Goal: Transaction & Acquisition: Purchase product/service

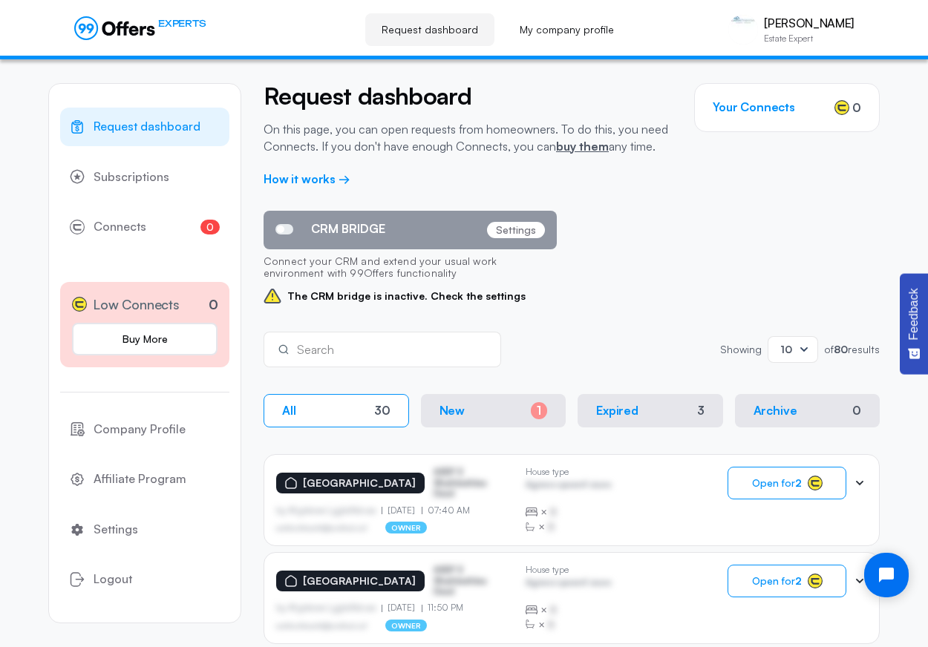
click at [345, 477] on p "[GEOGRAPHIC_DATA]" at bounding box center [359, 483] width 113 height 13
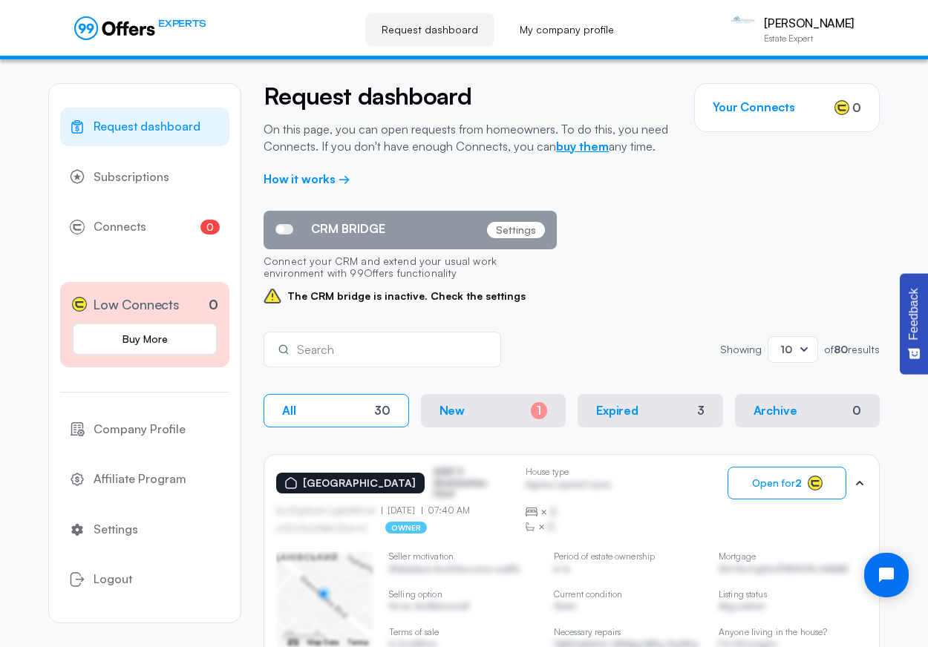
click at [587, 147] on link "buy them" at bounding box center [582, 146] width 53 height 15
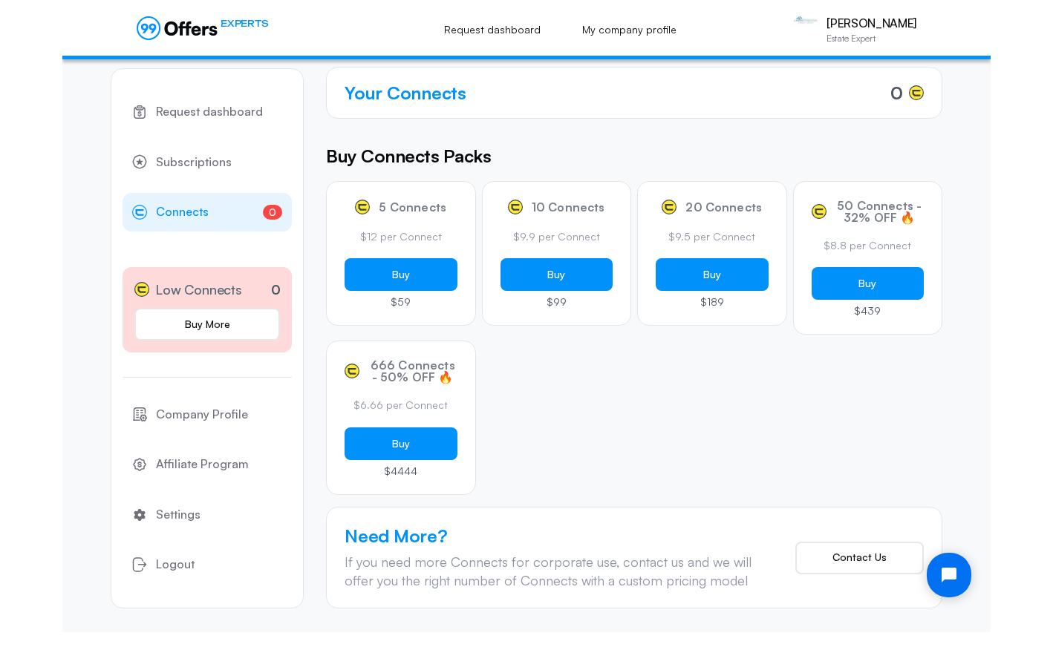
scroll to position [137, 0]
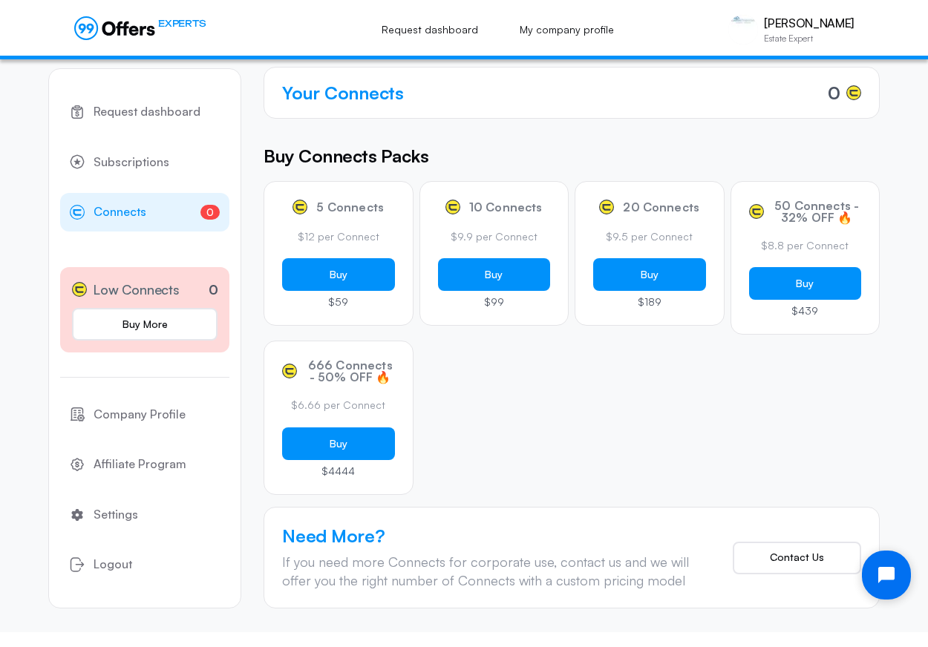
click at [893, 581] on icon "Open chat widget" at bounding box center [895, 575] width 23 height 23
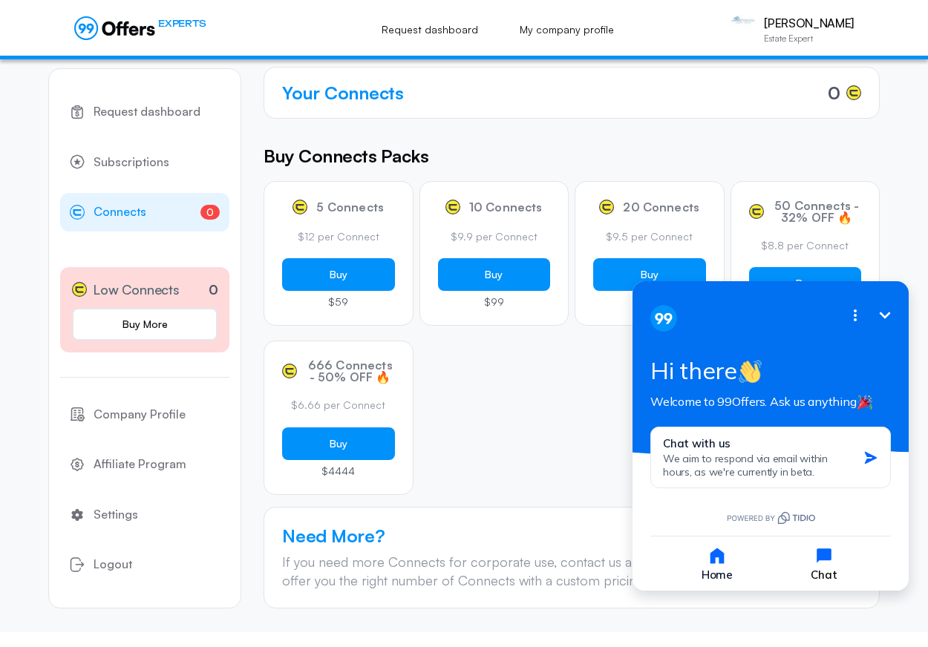
click at [829, 558] on icon "button" at bounding box center [824, 556] width 15 height 15
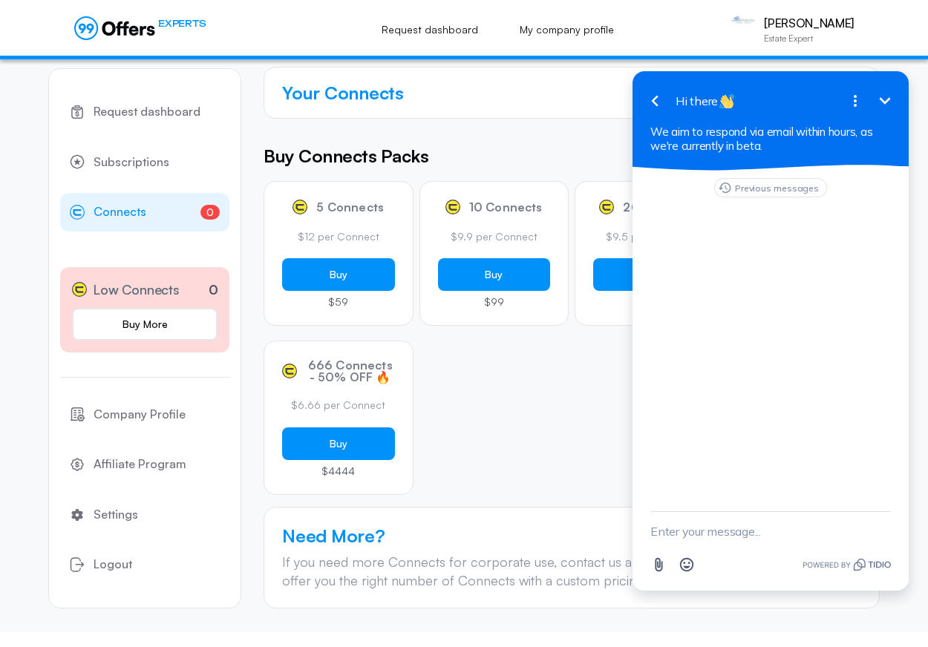
click at [692, 541] on textarea "New message" at bounding box center [770, 531] width 241 height 39
type textarea "hello"
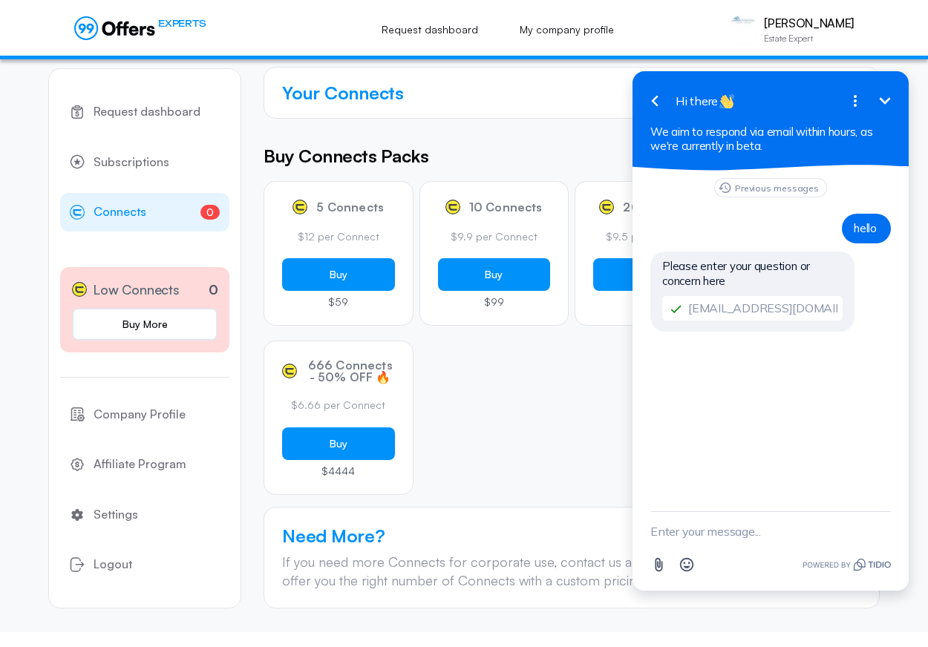
click at [682, 500] on div "Previous messages hello Please enter your question or concern here [EMAIL_ADDRE…" at bounding box center [771, 341] width 276 height 341
click at [676, 535] on textarea "New message" at bounding box center [770, 531] width 241 height 39
type textarea "I've reached out several times. I need to know how to edit my locations."
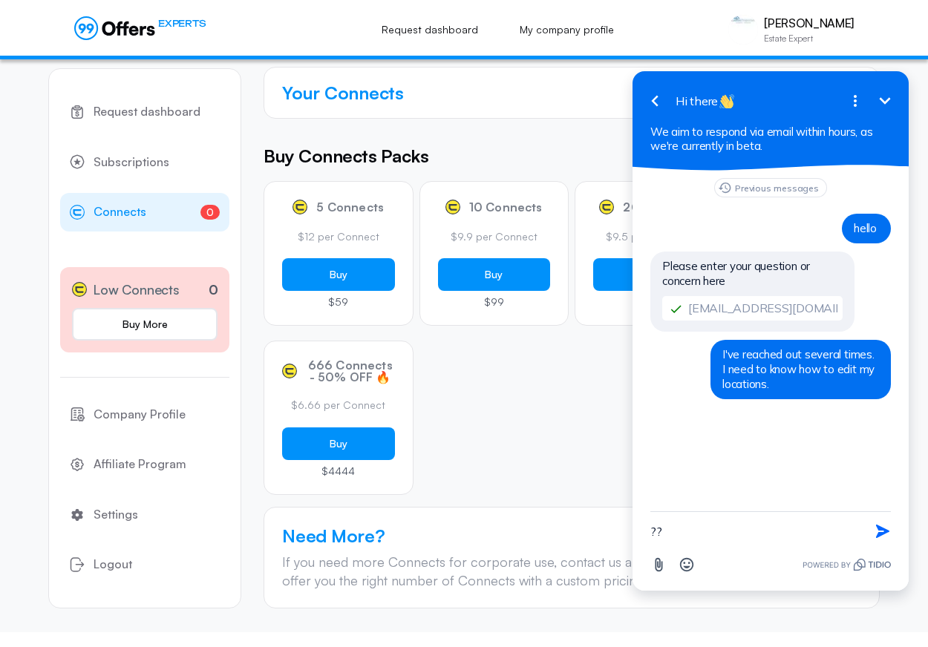
type textarea "???"
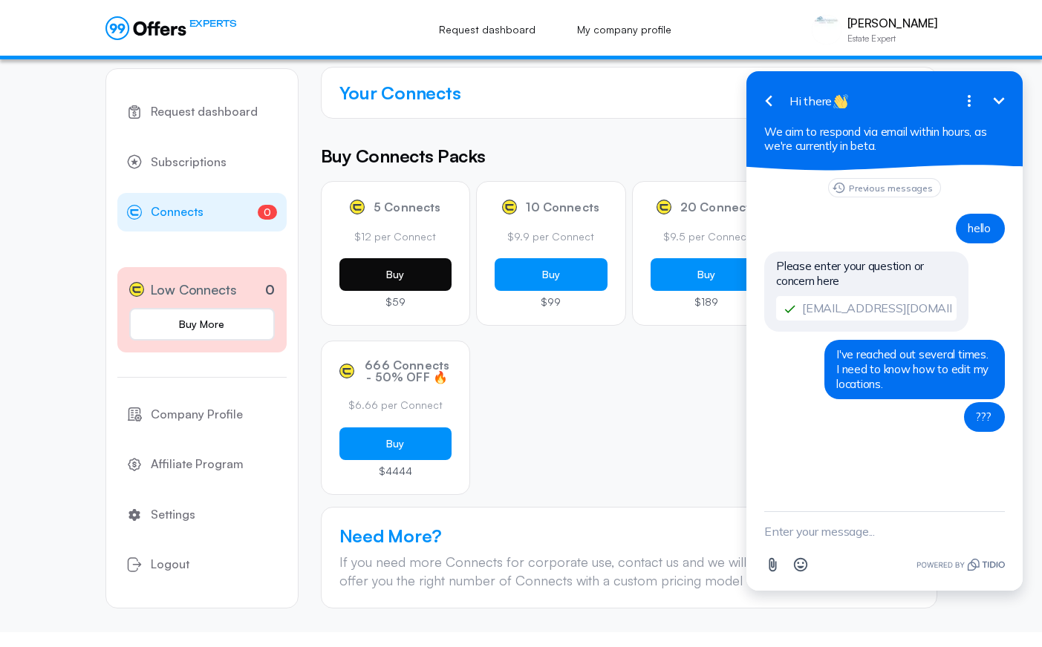
click at [398, 279] on button "Buy" at bounding box center [395, 274] width 113 height 33
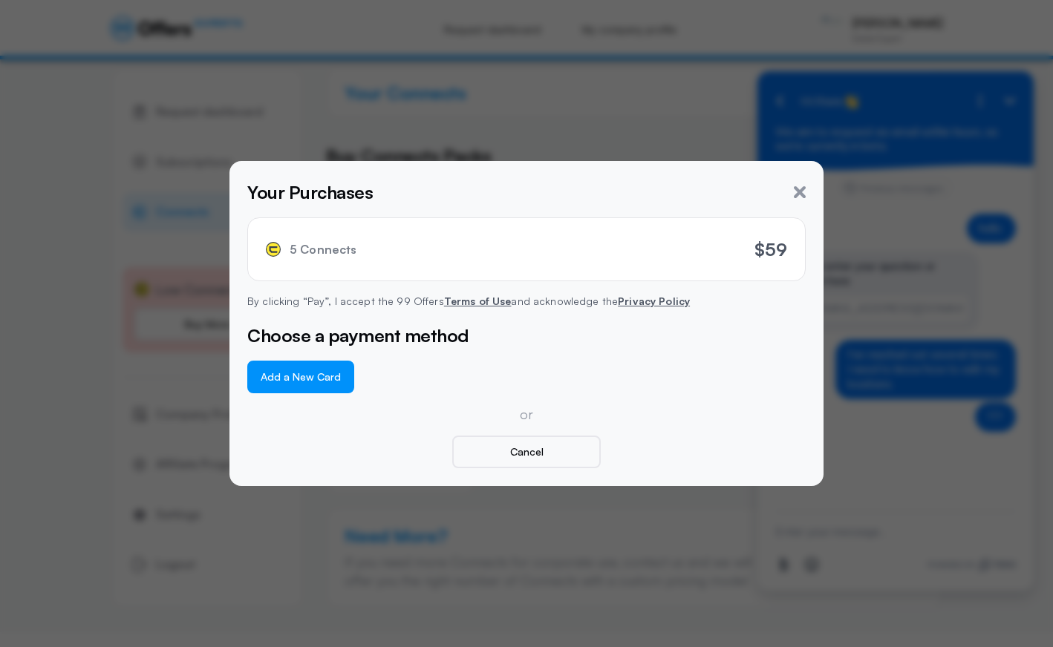
click at [307, 367] on button "Add a New Card" at bounding box center [300, 377] width 107 height 33
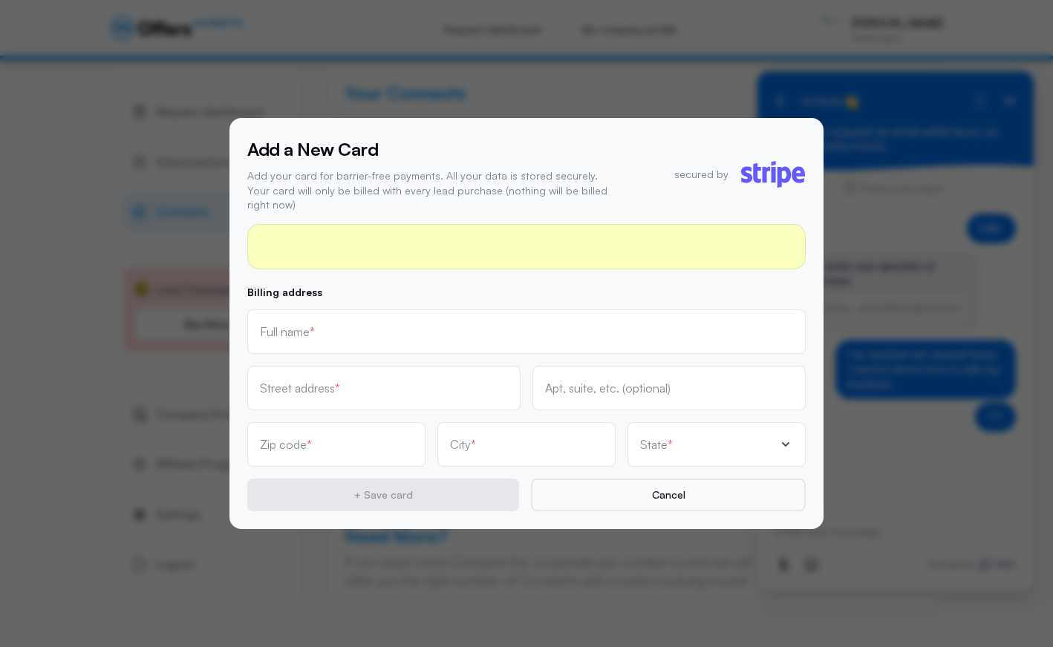
click at [390, 330] on input "text" at bounding box center [526, 332] width 533 height 16
type input "[PERSON_NAME]"
type input "[STREET_ADDRESS][PERSON_NAME]"
type input "08854"
type input "Piscataway"
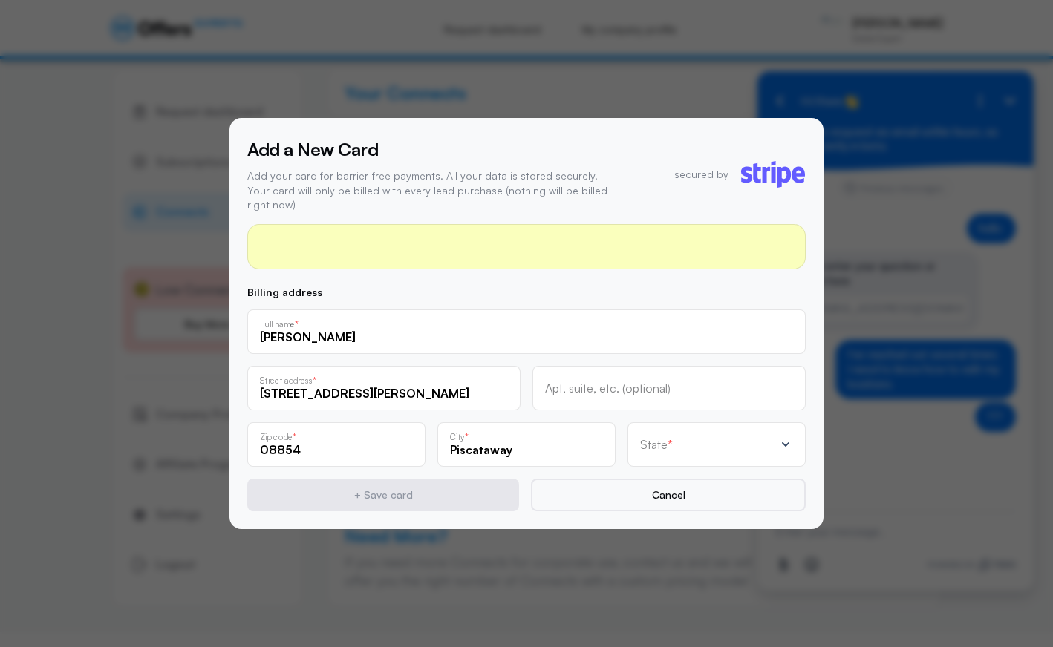
click at [722, 443] on div "State *" at bounding box center [707, 444] width 134 height 15
click at [652, 450] on div "State *" at bounding box center [716, 444] width 178 height 45
click at [653, 448] on input "text" at bounding box center [707, 448] width 134 height 13
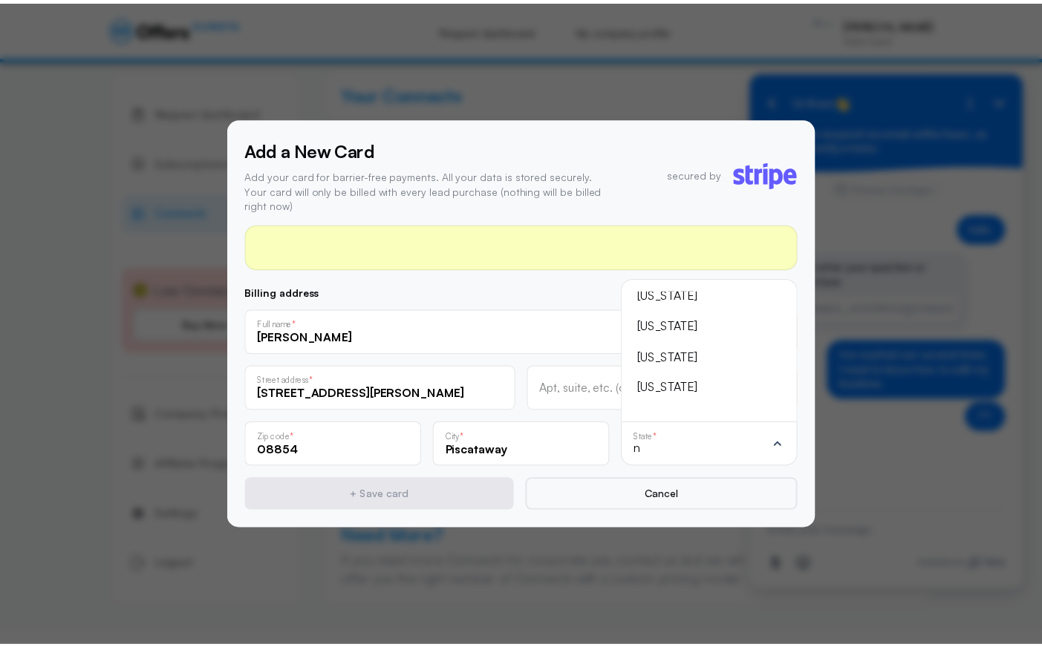
scroll to position [-146, 0]
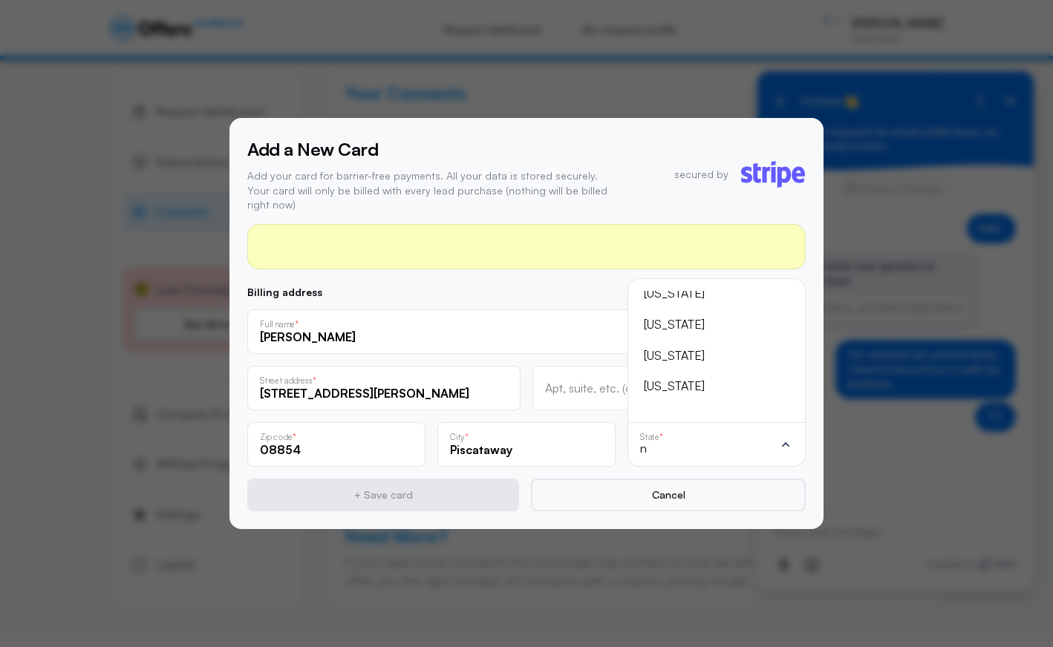
type input "n"
click at [685, 377] on div "[US_STATE]" at bounding box center [708, 386] width 128 height 19
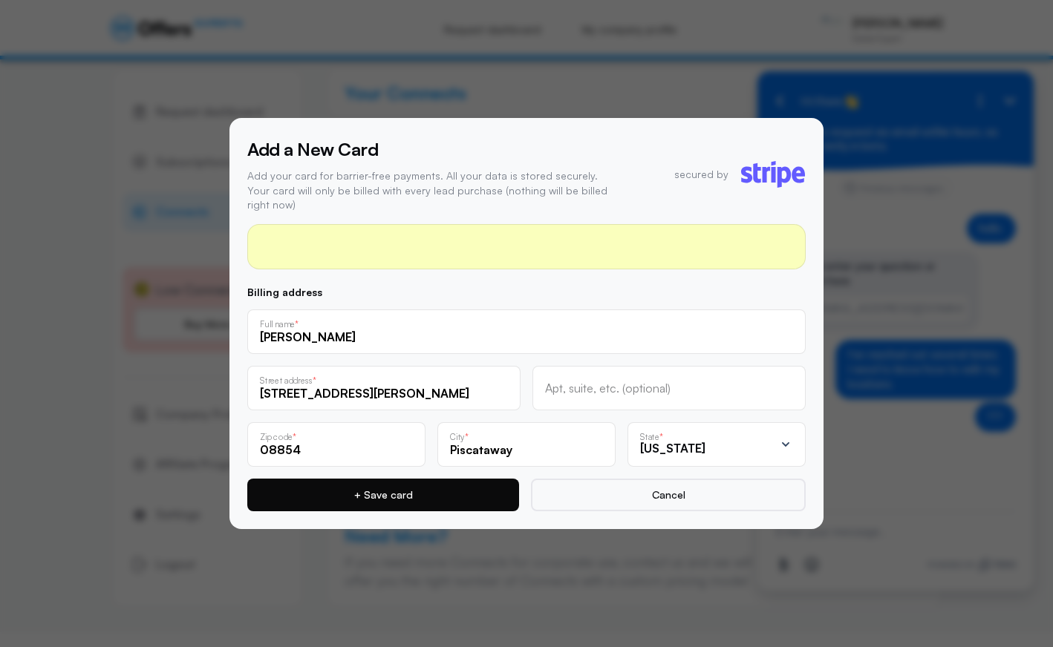
click at [412, 490] on button "+ Save card" at bounding box center [383, 495] width 272 height 33
click at [389, 490] on button "+ Save card" at bounding box center [383, 495] width 272 height 33
click at [382, 486] on button "+ Save card" at bounding box center [383, 495] width 272 height 33
click at [384, 482] on button "+ Save card" at bounding box center [383, 495] width 272 height 33
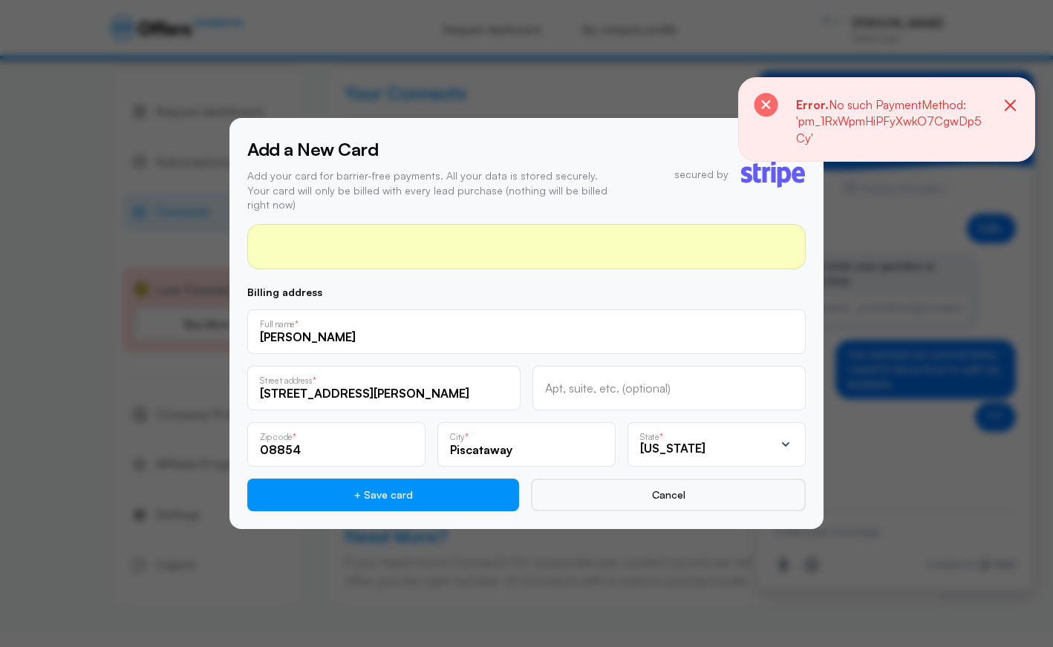
click at [939, 101] on icon "button" at bounding box center [1010, 106] width 19 height 19
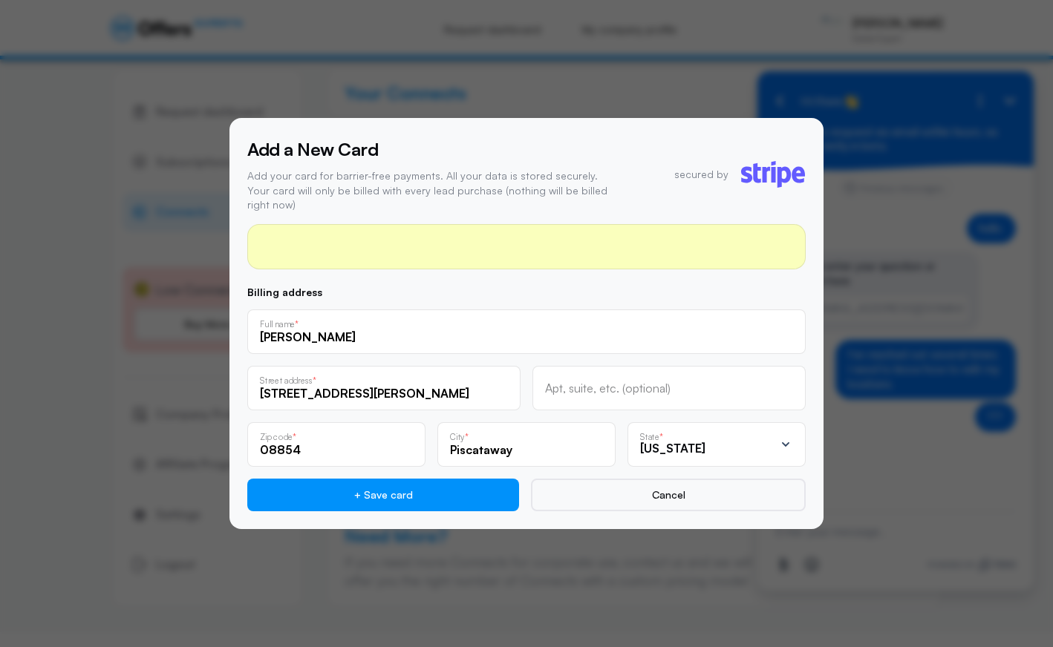
click at [872, 448] on div at bounding box center [526, 323] width 1053 height 647
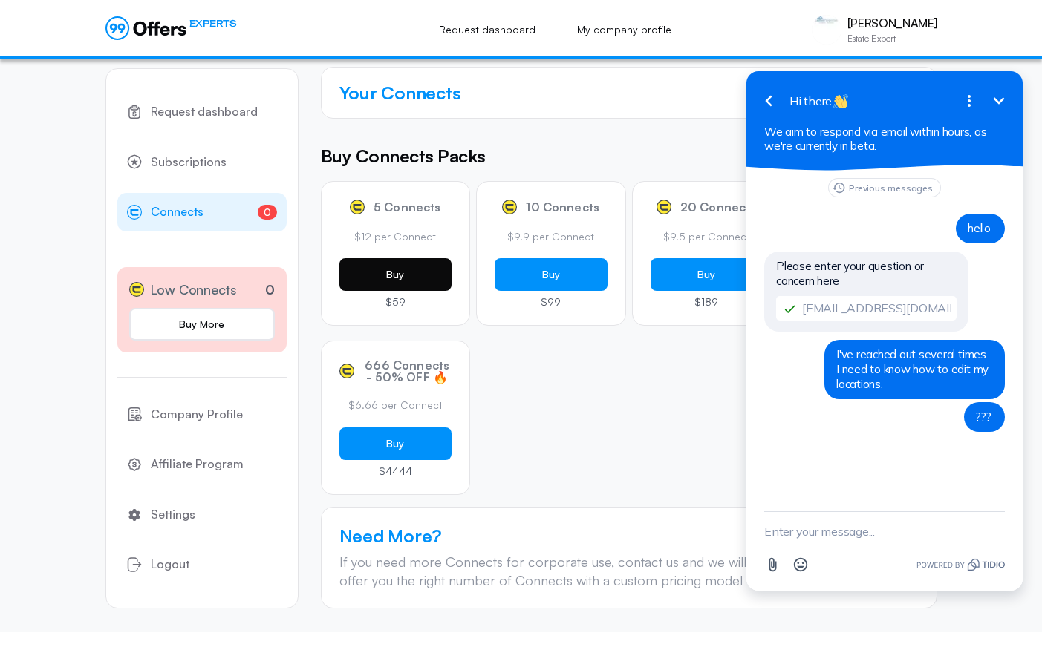
click at [379, 274] on button "Buy" at bounding box center [395, 274] width 113 height 33
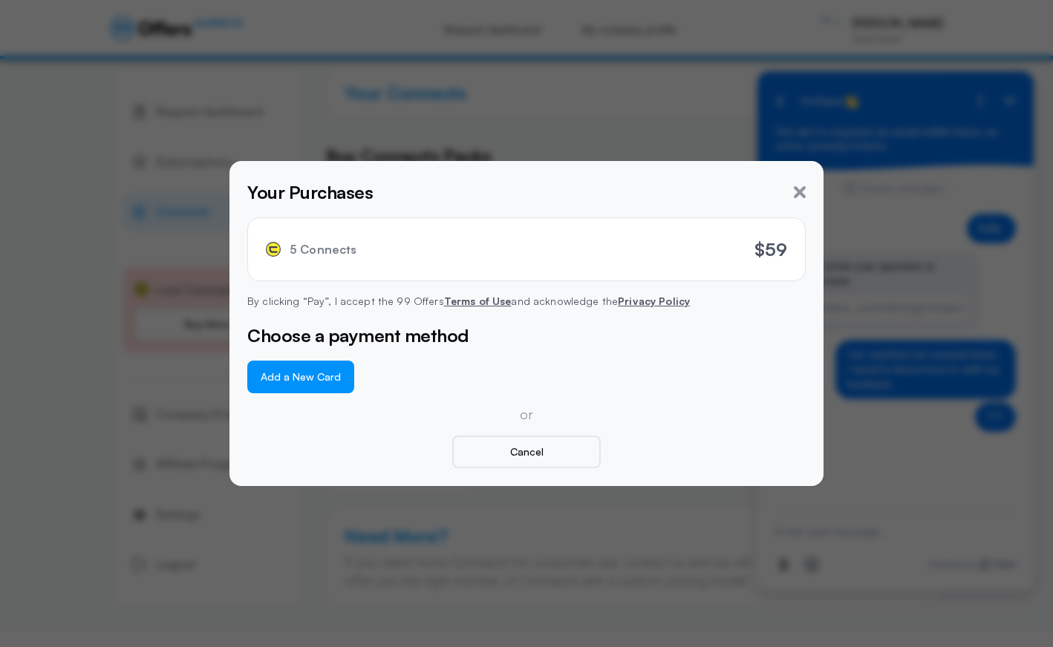
click at [316, 376] on button "Add a New Card" at bounding box center [300, 377] width 107 height 33
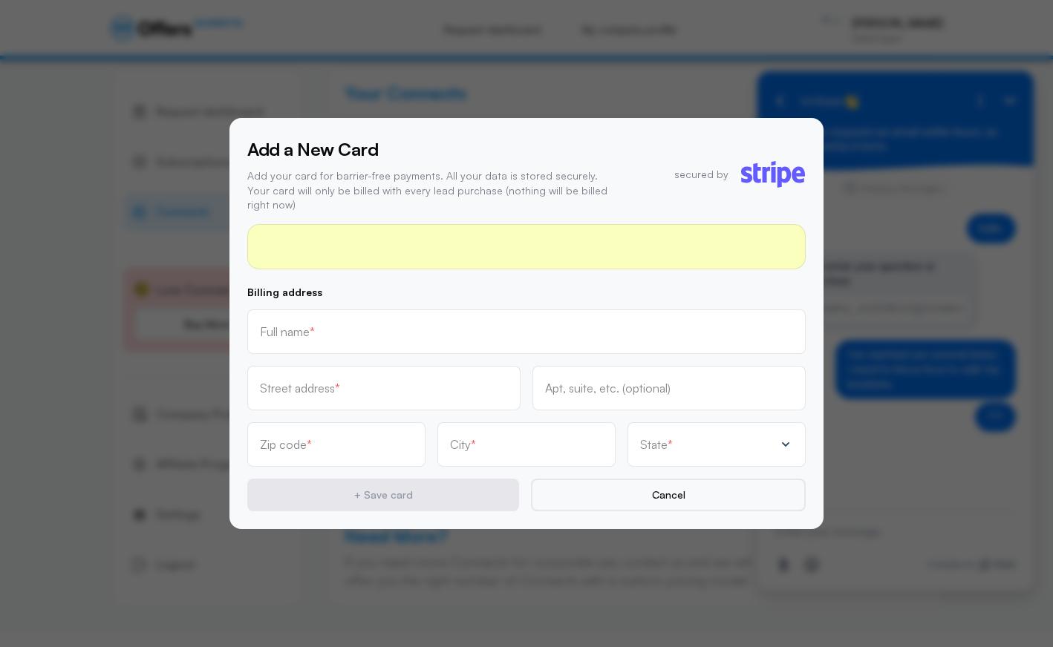
click at [349, 338] on div "Full name *" at bounding box center [526, 332] width 558 height 45
click at [337, 334] on input "text" at bounding box center [526, 337] width 533 height 16
type input "[PERSON_NAME]"
type input "[STREET_ADDRESS][PERSON_NAME]"
type input "08854"
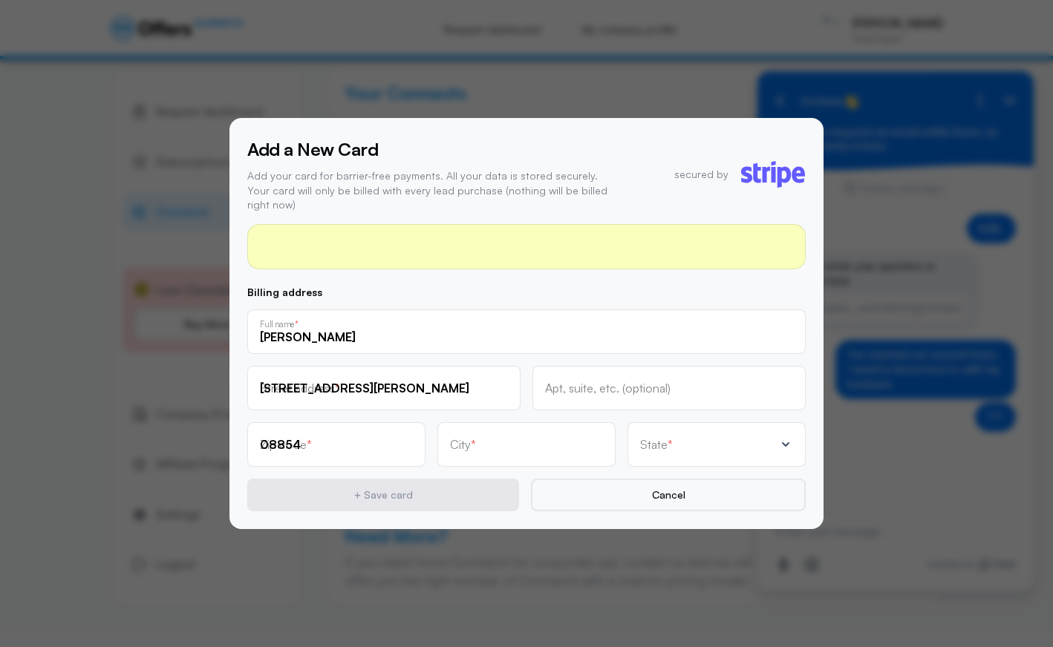
type input "Piscataway"
click at [703, 445] on div "State *" at bounding box center [716, 444] width 178 height 45
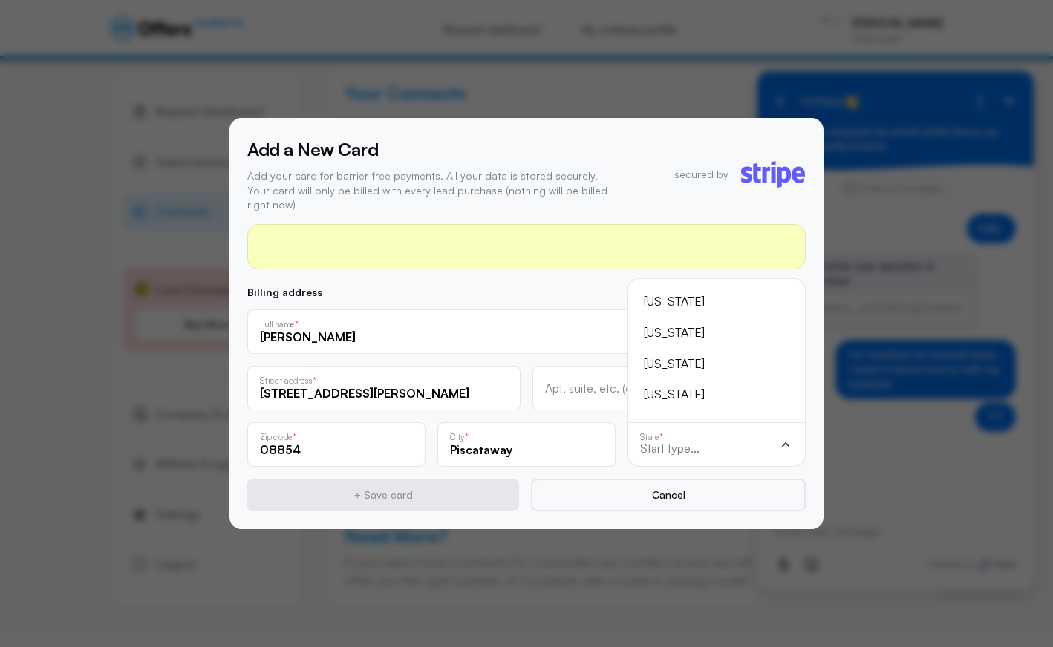
click at [701, 444] on input "text" at bounding box center [707, 448] width 134 height 13
type input "new"
click at [692, 357] on div "[US_STATE]" at bounding box center [708, 364] width 128 height 19
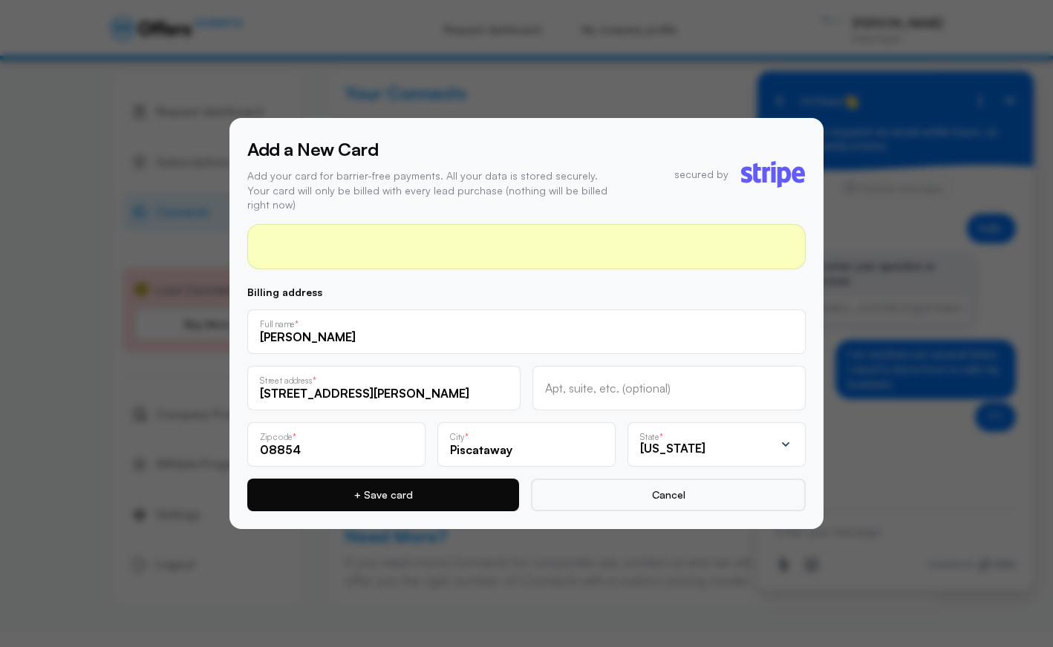
click at [401, 490] on button "+ Save card" at bounding box center [383, 495] width 272 height 33
click at [423, 487] on button "+ Save card" at bounding box center [383, 495] width 272 height 33
click at [451, 479] on button "+ Save card" at bounding box center [383, 495] width 272 height 33
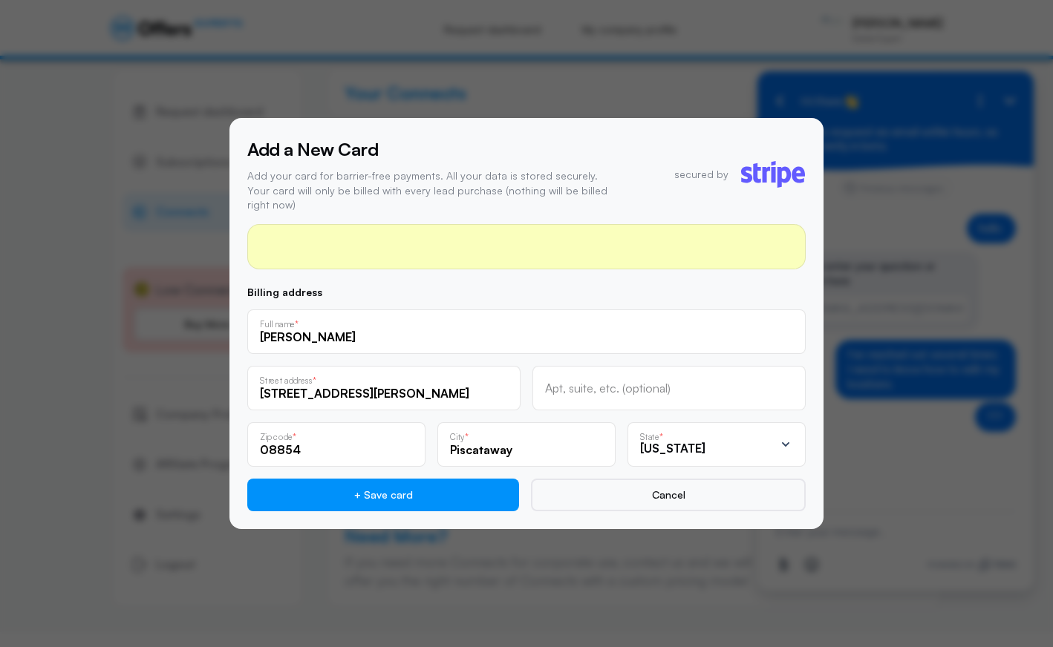
click at [469, 185] on p "Add your card for barrier-free payments. All your data is stored securely. Your…" at bounding box center [431, 191] width 368 height 44
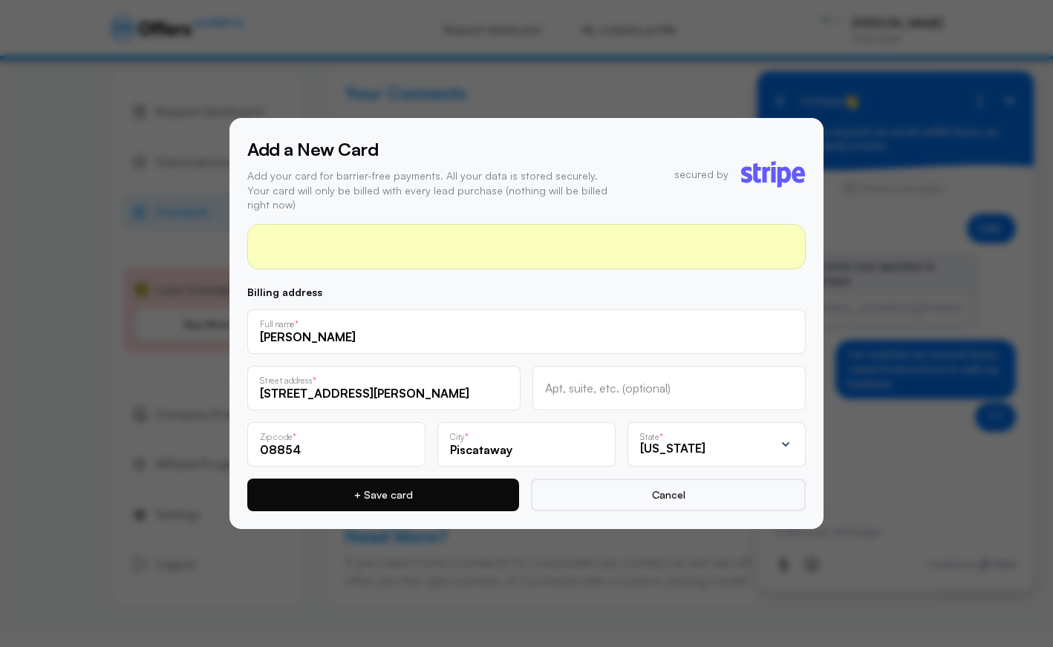
click at [428, 486] on button "+ Save card" at bounding box center [383, 495] width 272 height 33
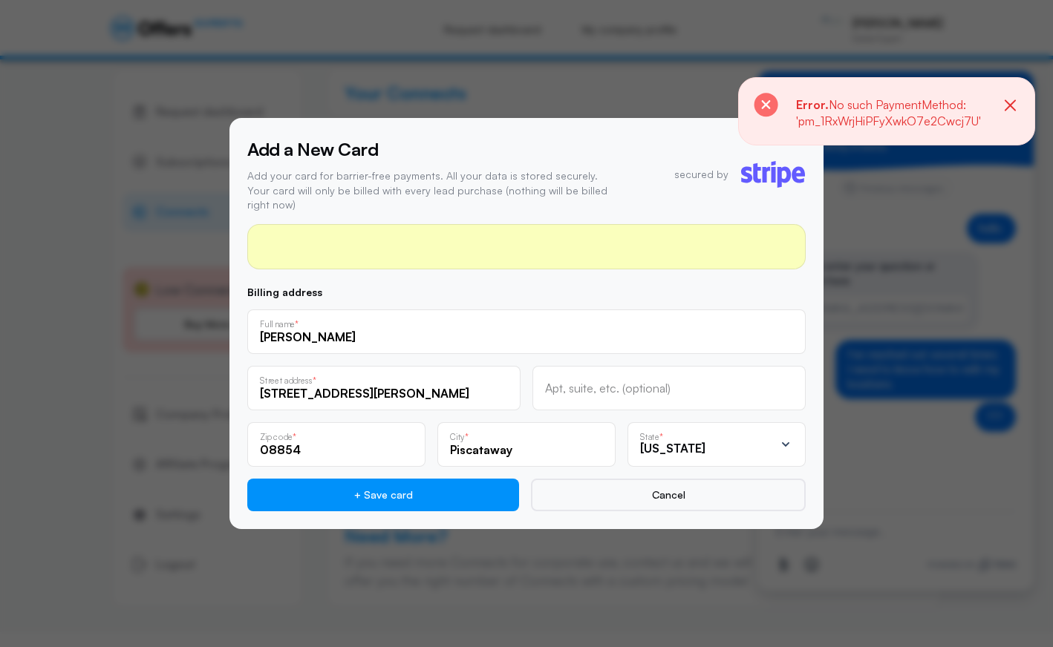
click at [765, 107] on rect at bounding box center [766, 105] width 24 height 24
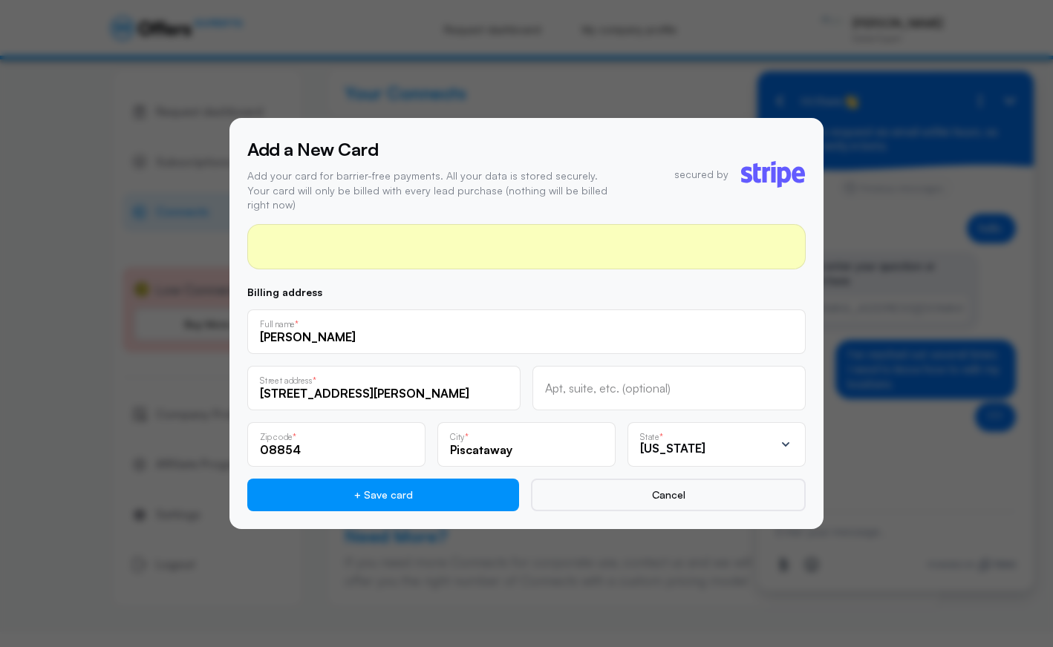
click at [492, 86] on div at bounding box center [526, 323] width 1053 height 647
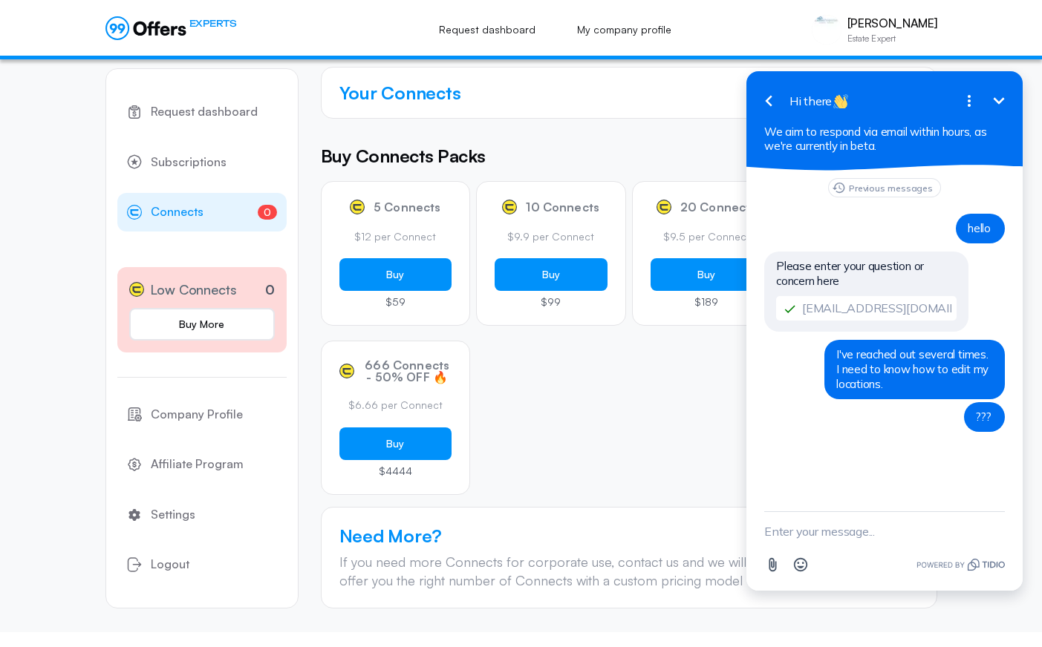
click at [795, 538] on textarea "New message" at bounding box center [884, 531] width 241 height 39
type textarea "and the payment portal isn't working"
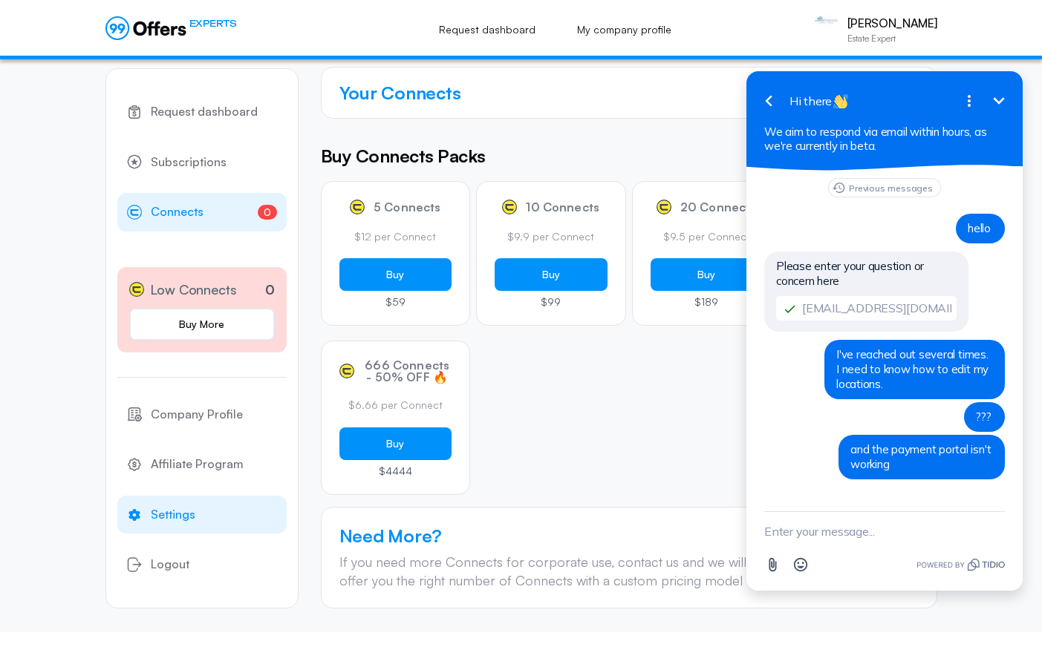
click at [175, 516] on span "Settings" at bounding box center [173, 515] width 45 height 19
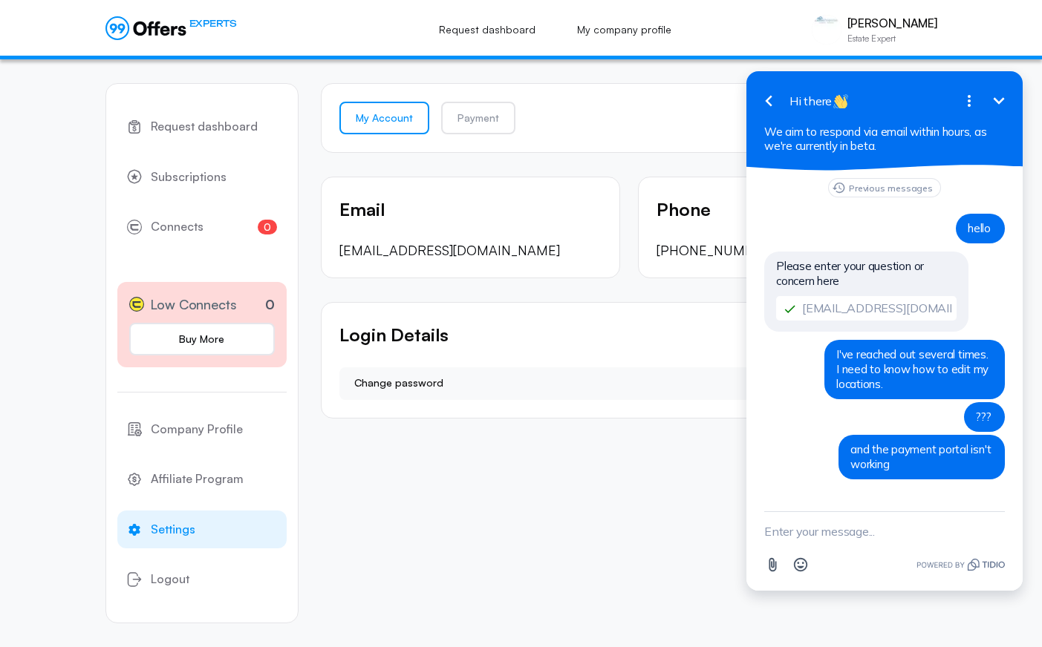
click at [401, 511] on div "Request dashboard Subscriptions 0 Connects 0 Low Connects 0 Buy More Company Pr…" at bounding box center [521, 353] width 832 height 588
click at [211, 434] on span "Company Profile" at bounding box center [197, 429] width 92 height 19
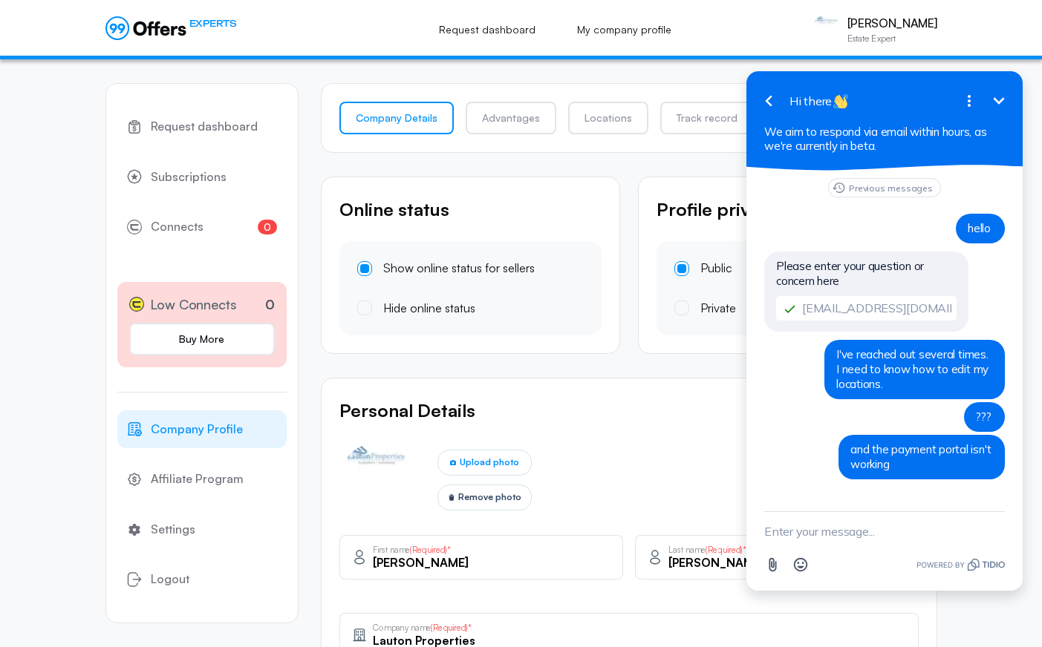
click at [616, 449] on div "Upload photo Remove photo" at bounding box center [628, 480] width 579 height 74
click at [939, 99] on icon "Minimize" at bounding box center [999, 101] width 18 height 18
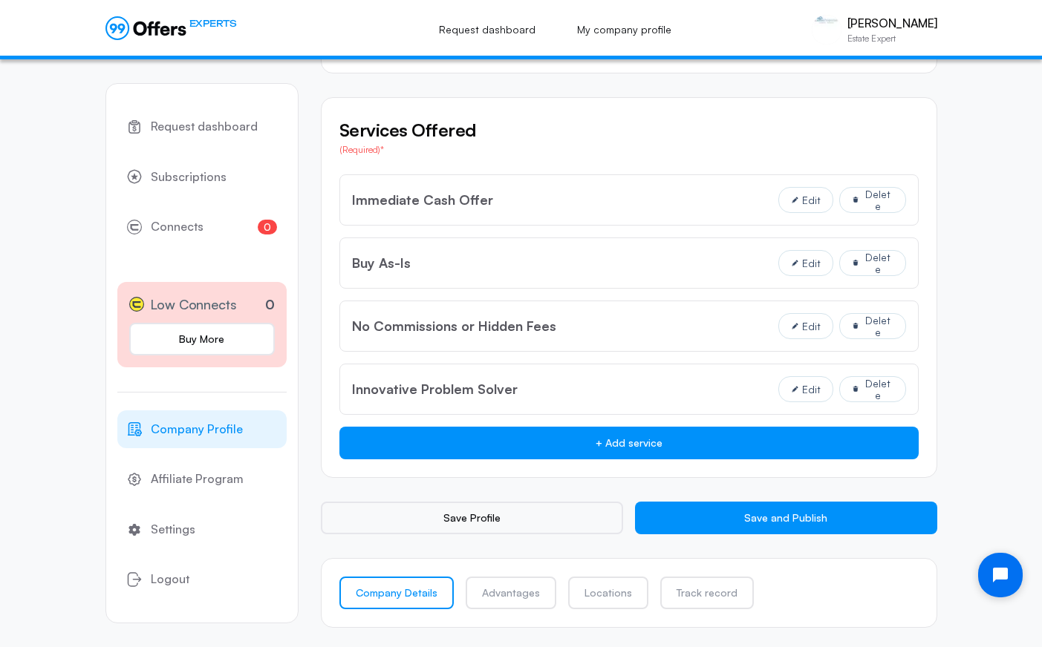
scroll to position [1105, 0]
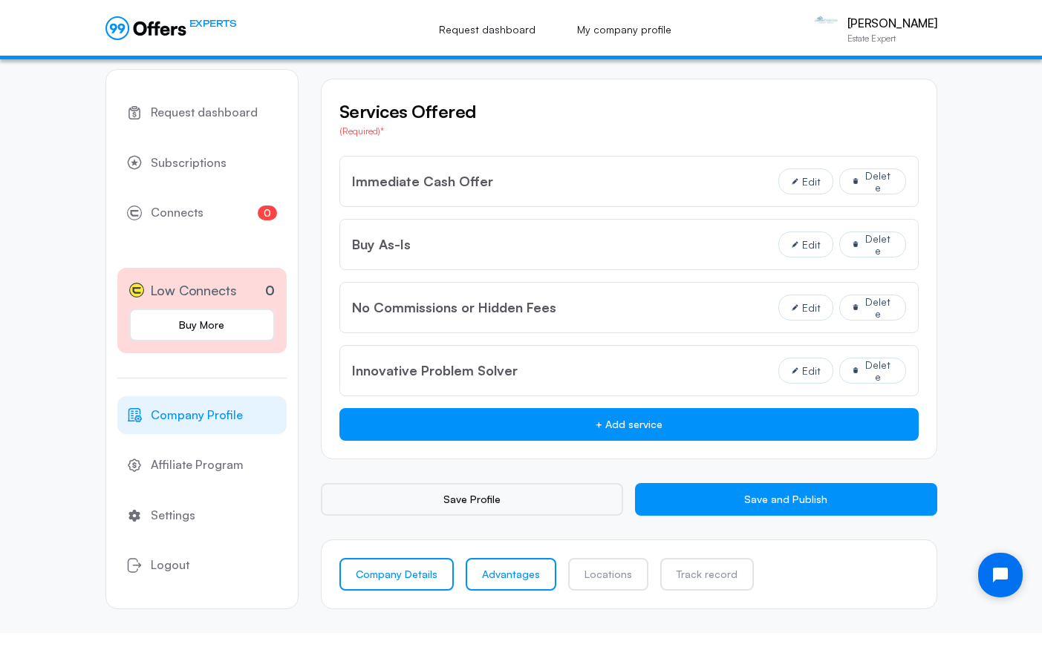
click at [506, 578] on link "Advantages" at bounding box center [511, 574] width 91 height 33
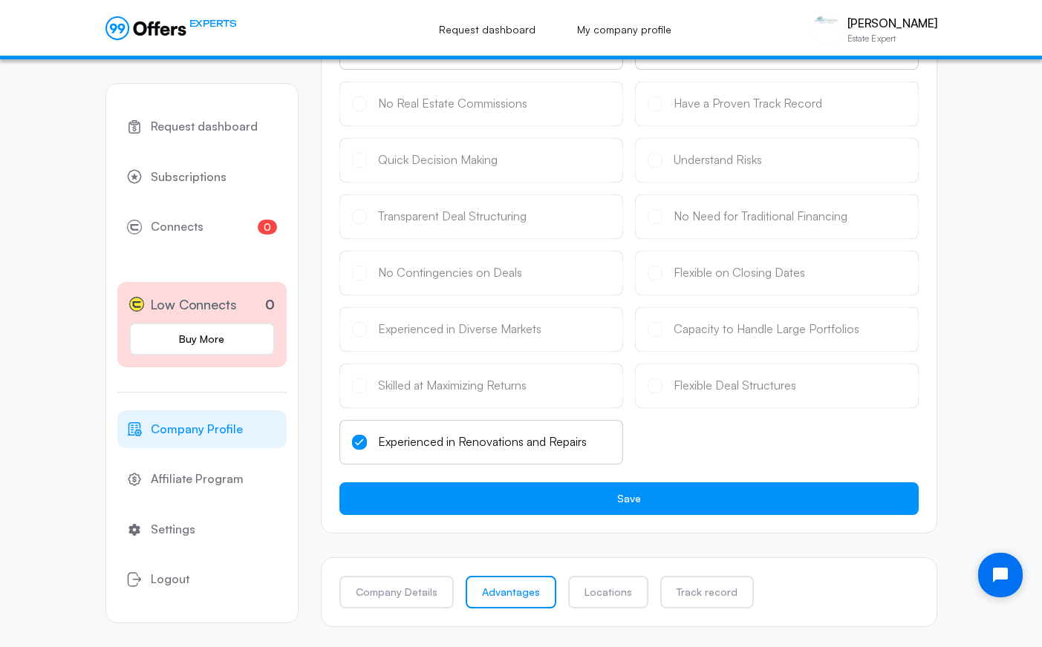
scroll to position [290, 0]
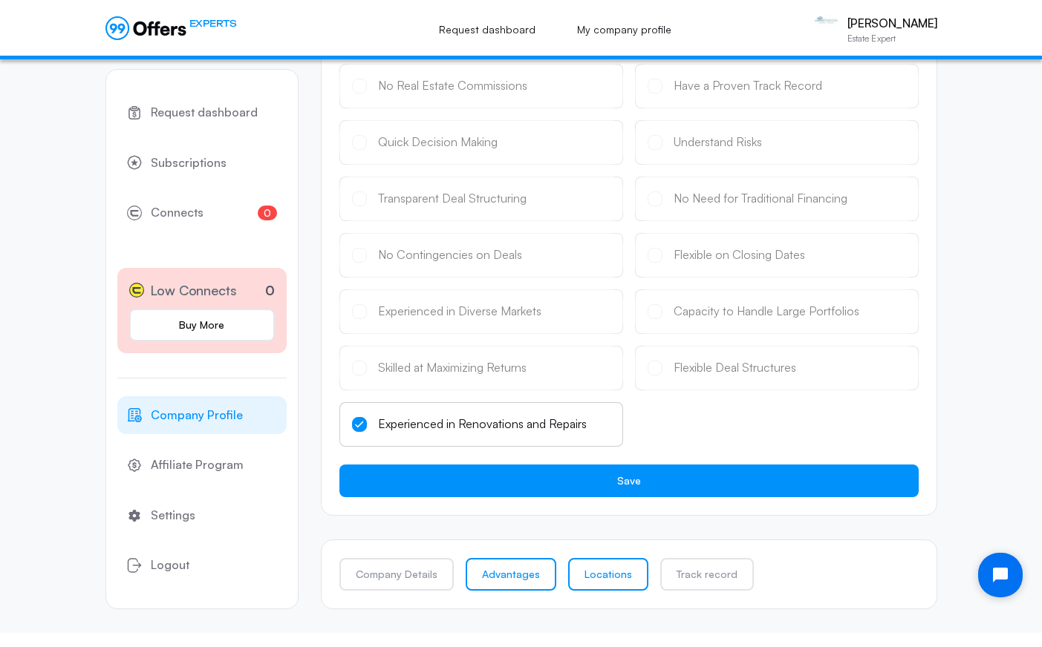
click at [608, 577] on link "Locations" at bounding box center [608, 574] width 80 height 33
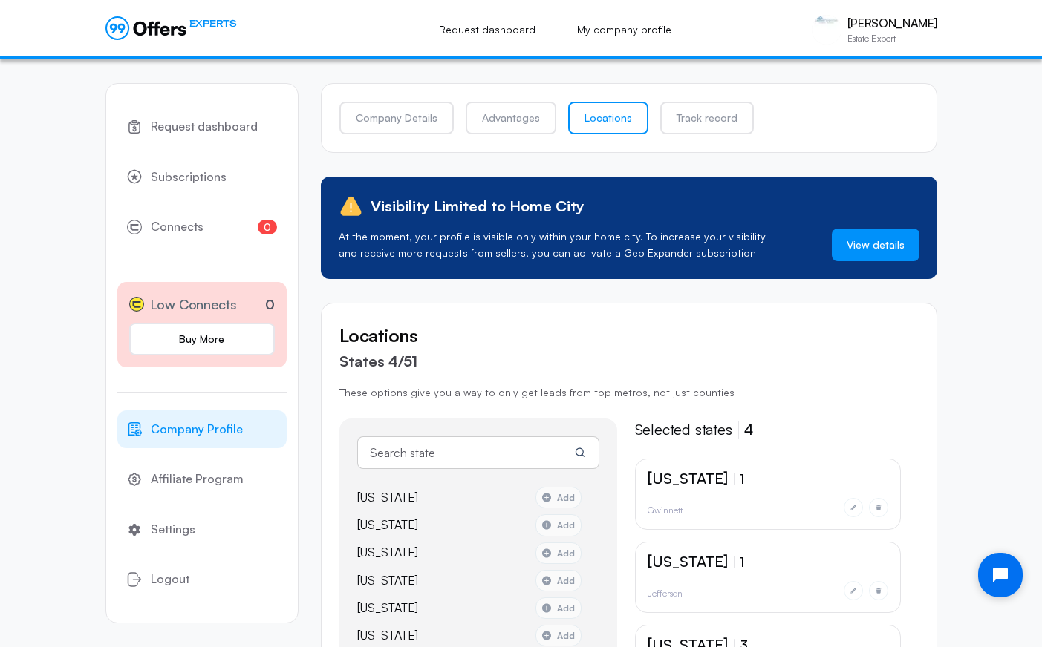
click at [892, 243] on link "View details" at bounding box center [876, 245] width 88 height 33
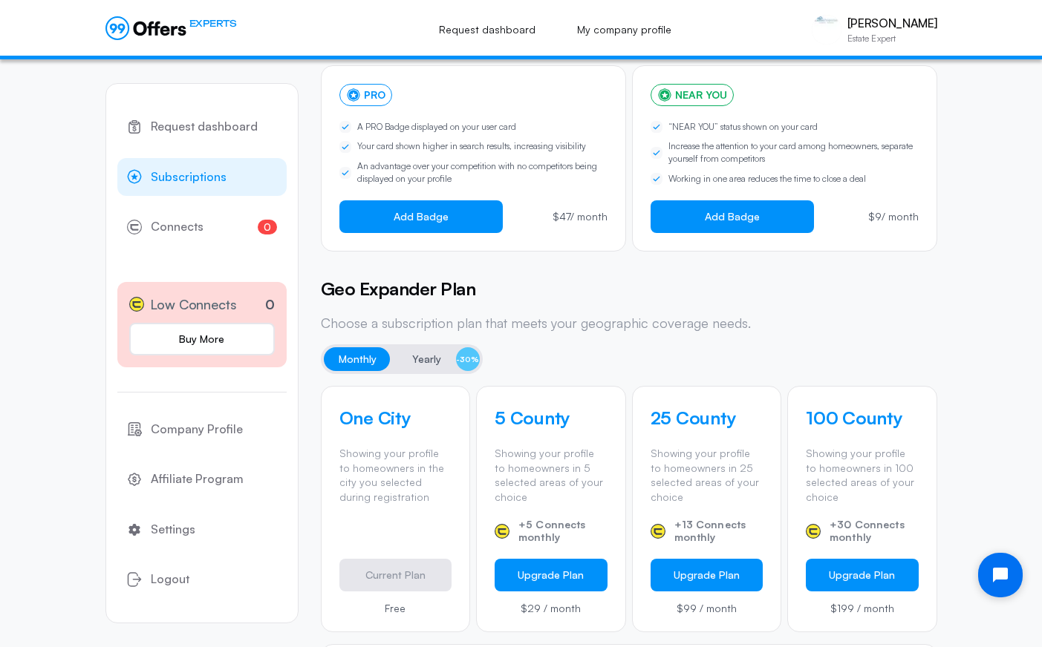
scroll to position [190, 0]
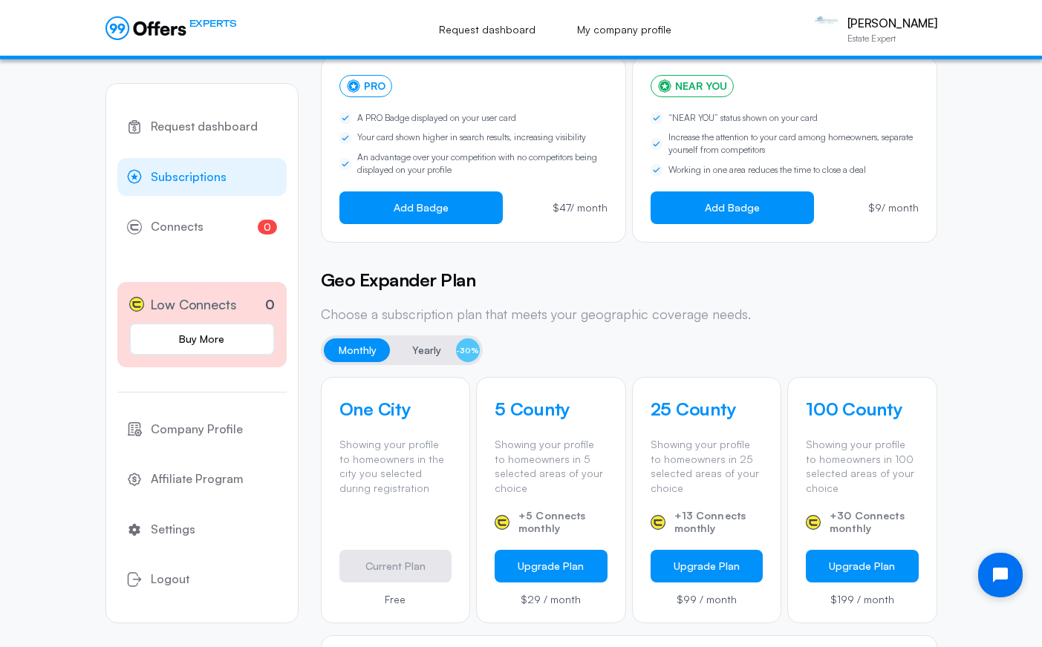
click at [412, 350] on span "Yearly" at bounding box center [426, 351] width 29 height 18
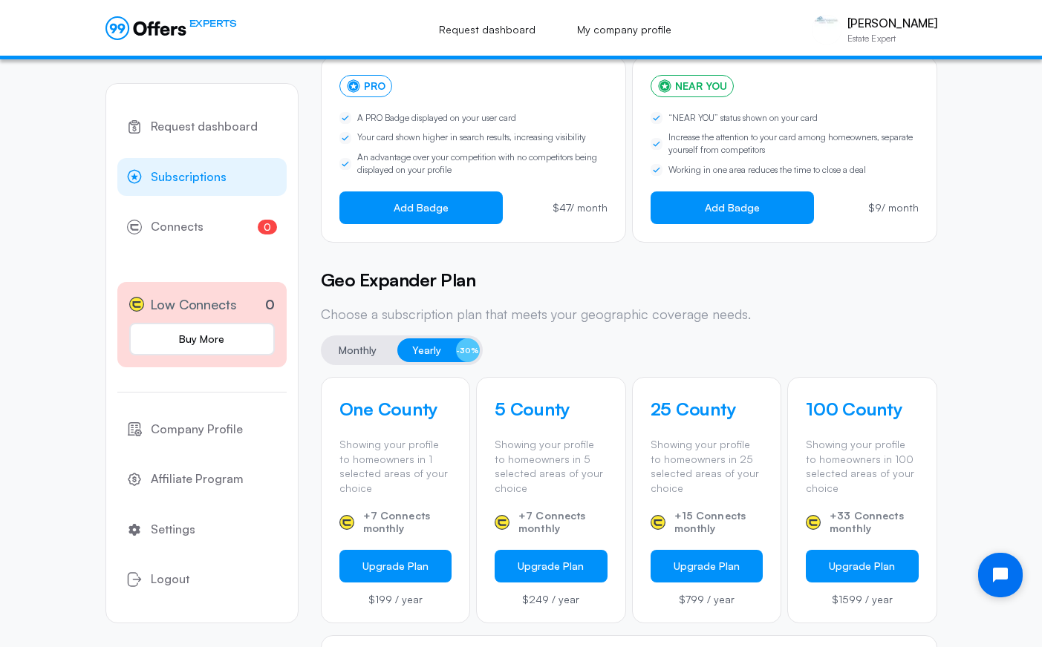
click at [366, 350] on span "Monthly" at bounding box center [358, 351] width 38 height 18
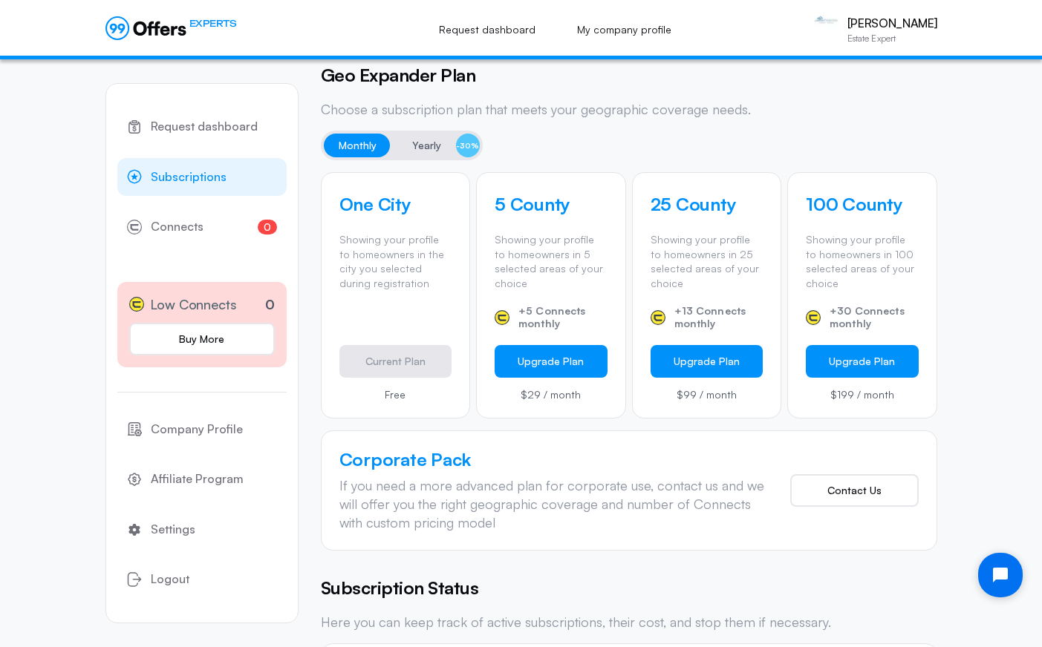
scroll to position [398, 0]
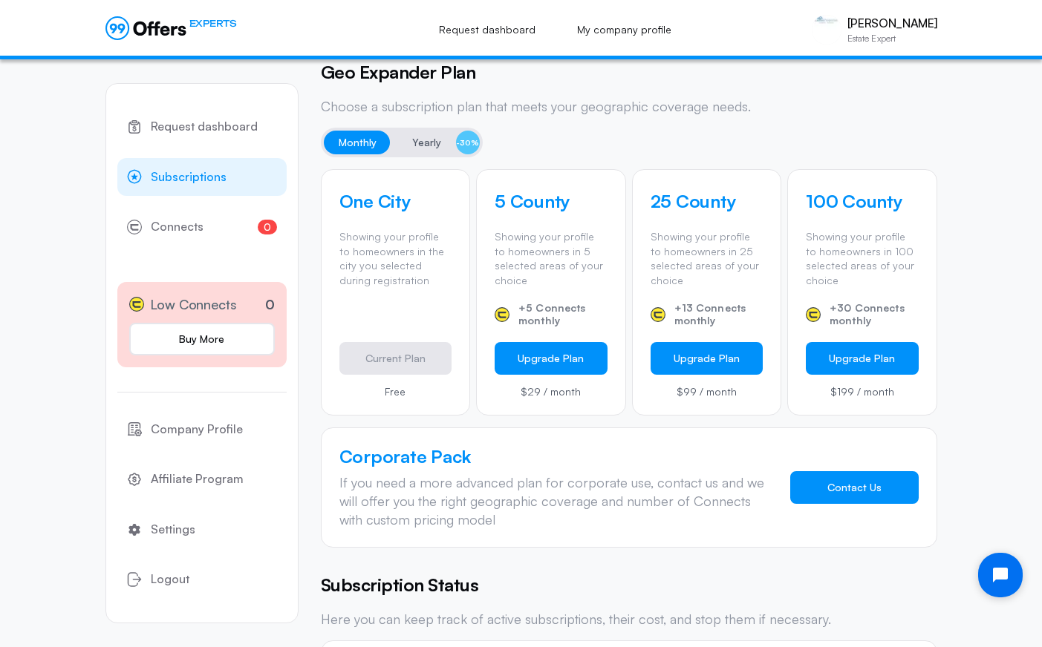
click at [871, 489] on button "Contact Us" at bounding box center [854, 487] width 128 height 33
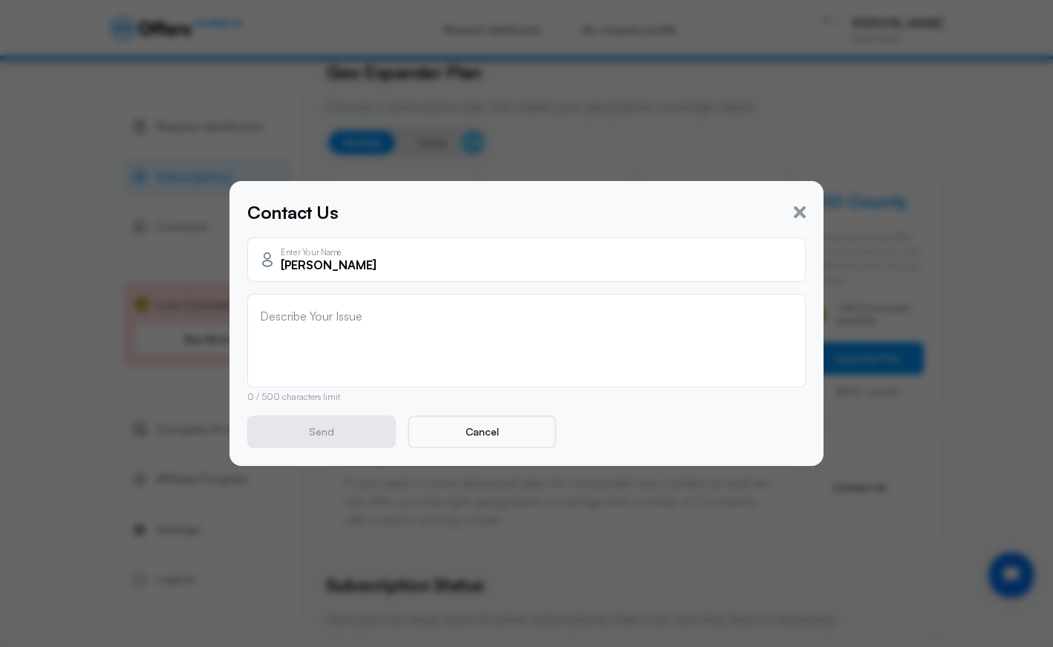
click at [436, 322] on textarea at bounding box center [526, 339] width 533 height 59
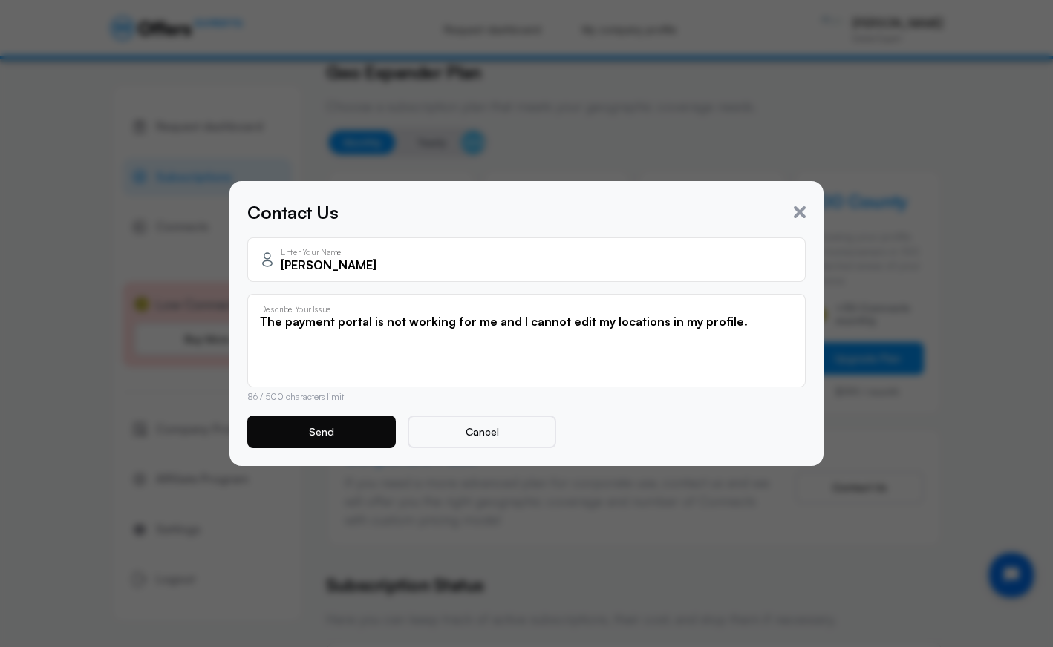
type textarea "The payment portal is not working for me and I cannot edit my locations in my p…"
click at [313, 437] on button "Send" at bounding box center [321, 432] width 148 height 33
click at [796, 210] on icon "button" at bounding box center [800, 212] width 12 height 12
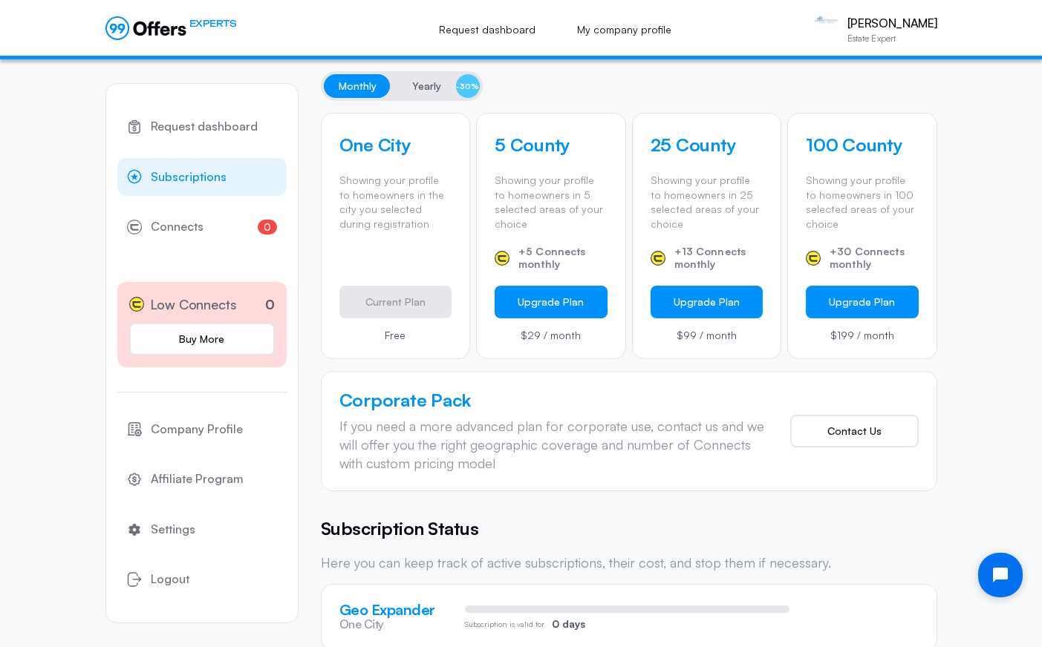
scroll to position [496, 0]
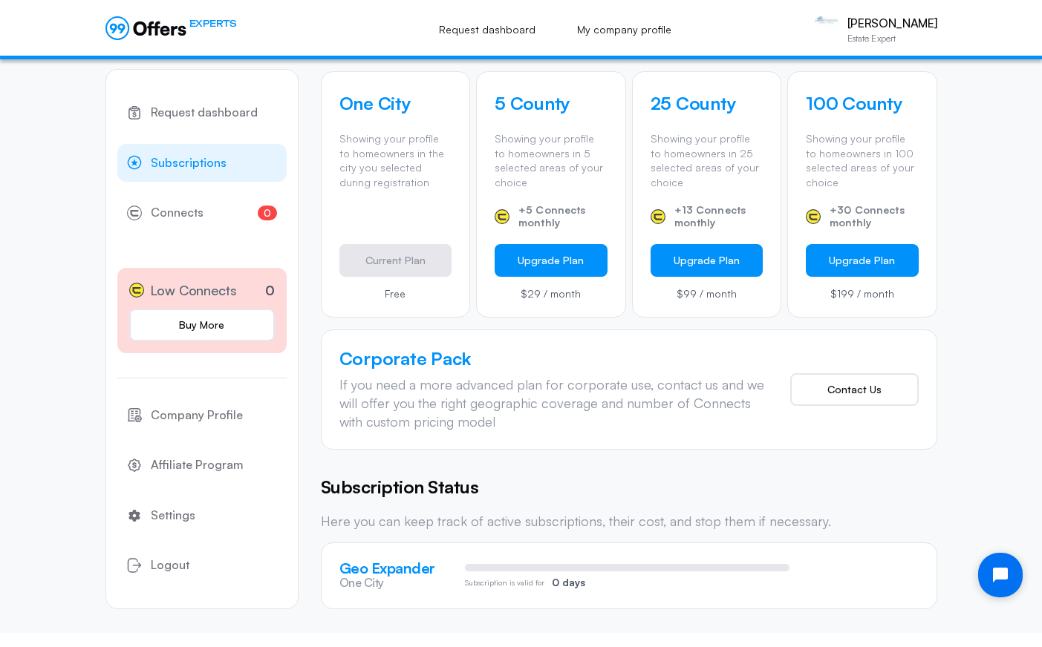
click at [587, 575] on div "Subscription is valid for 0 days" at bounding box center [627, 576] width 324 height 24
click at [395, 572] on p "Geo Expander" at bounding box center [393, 568] width 108 height 15
click at [358, 582] on p "One City" at bounding box center [393, 583] width 108 height 14
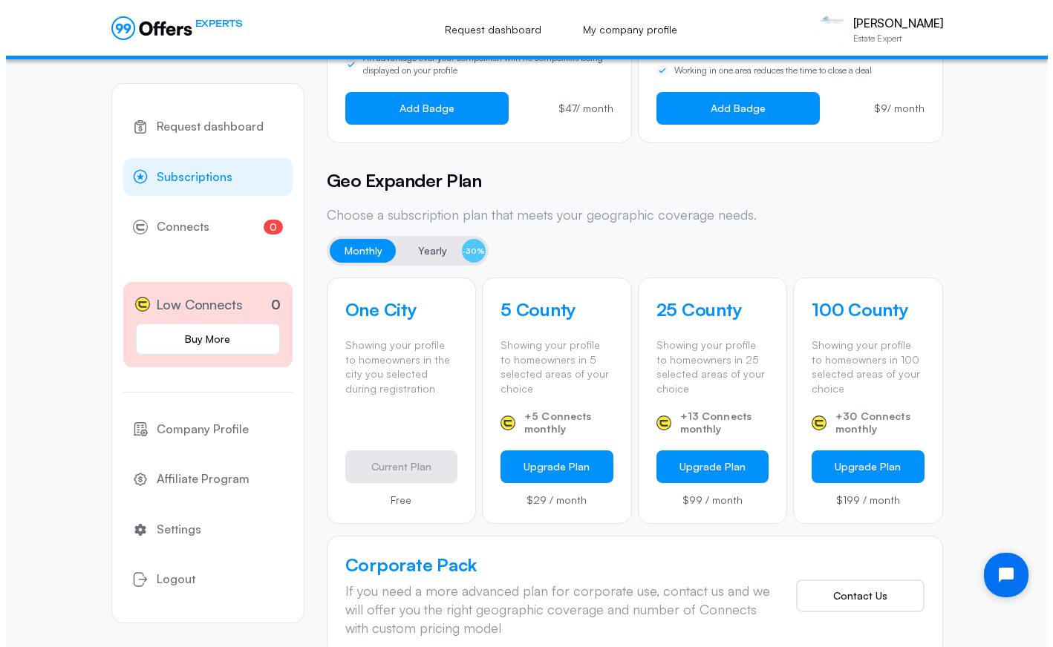
scroll to position [0, 0]
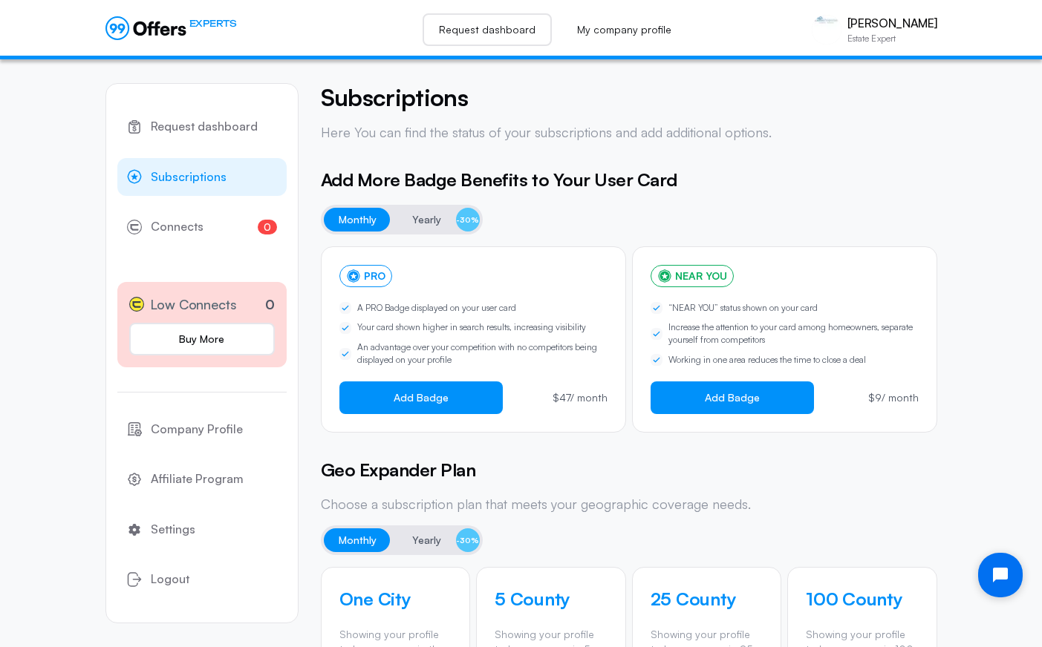
click at [498, 35] on link "Request dashboard" at bounding box center [486, 29] width 129 height 33
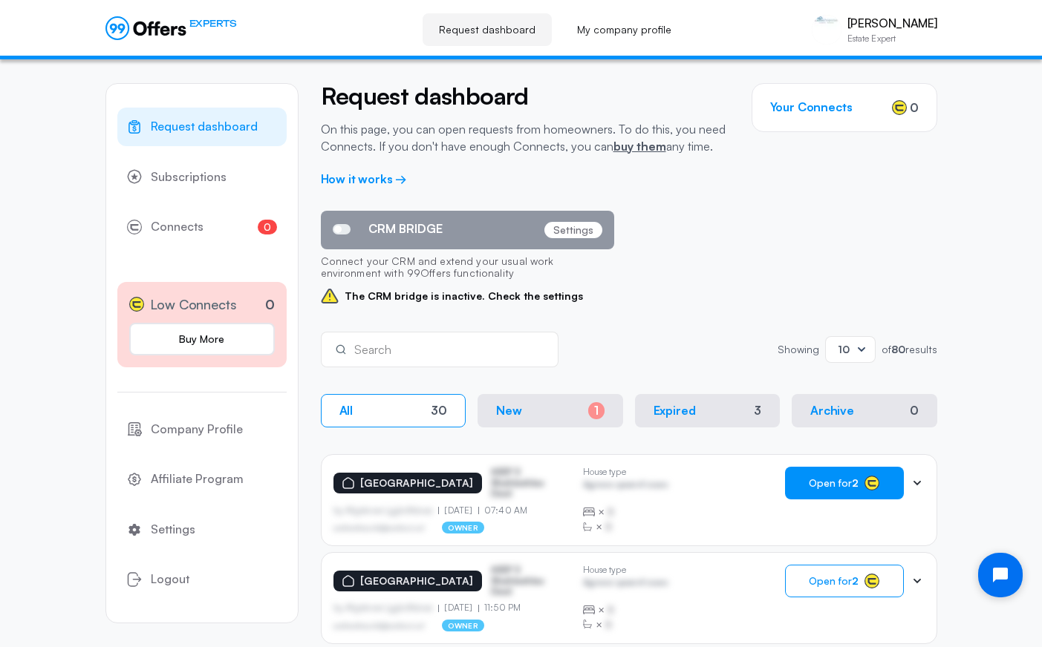
click at [858, 492] on button "Open for 2" at bounding box center [844, 483] width 119 height 33
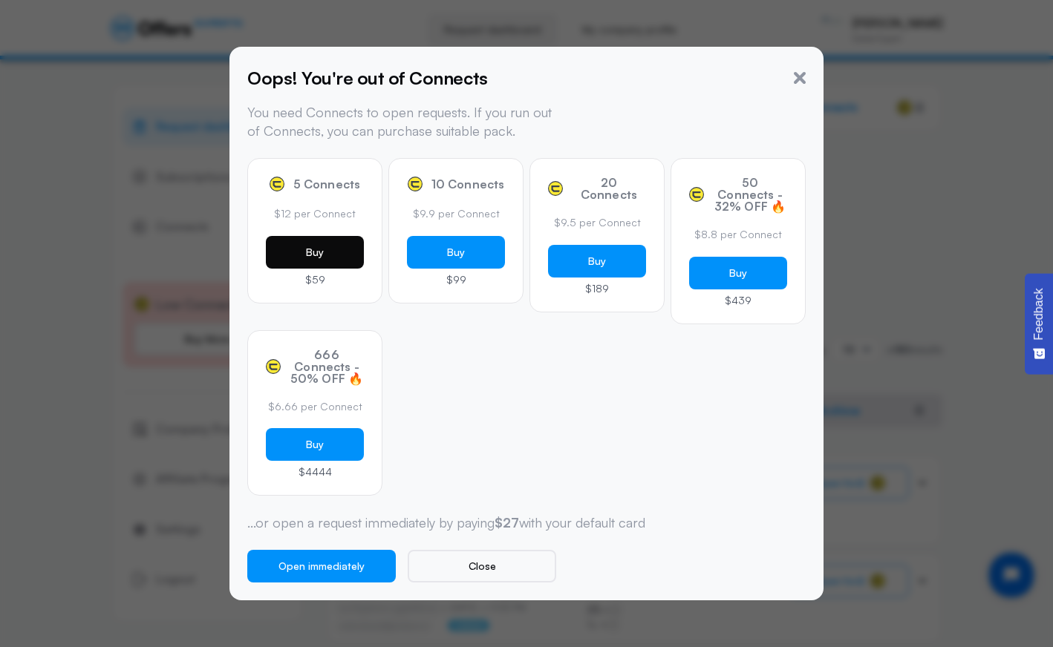
click at [324, 255] on button "Buy" at bounding box center [315, 252] width 98 height 33
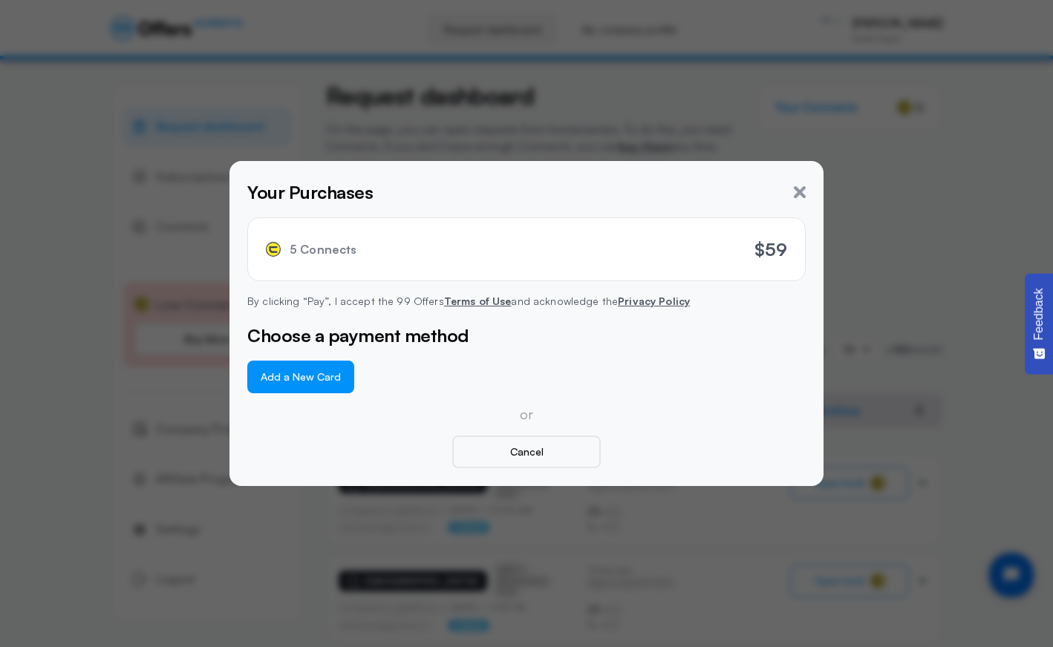
click at [313, 381] on button "Add a New Card" at bounding box center [300, 377] width 107 height 33
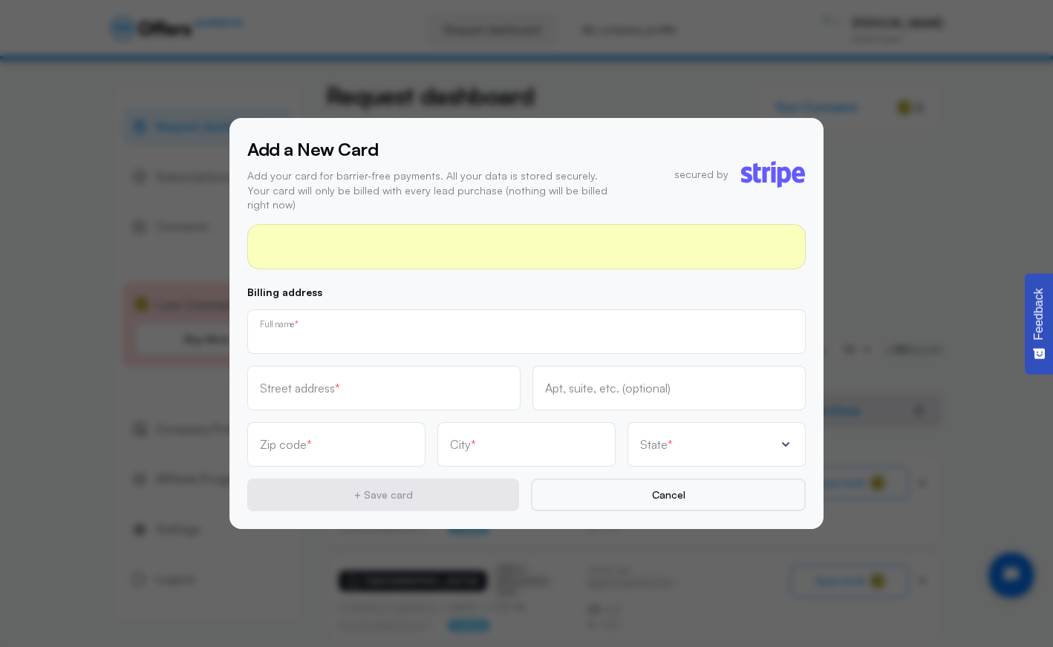
click at [406, 324] on div "Full name *" at bounding box center [526, 332] width 533 height 16
type input "[PERSON_NAME]"
type input "[STREET_ADDRESS][PERSON_NAME]"
type input "08854"
type input "Piscataway"
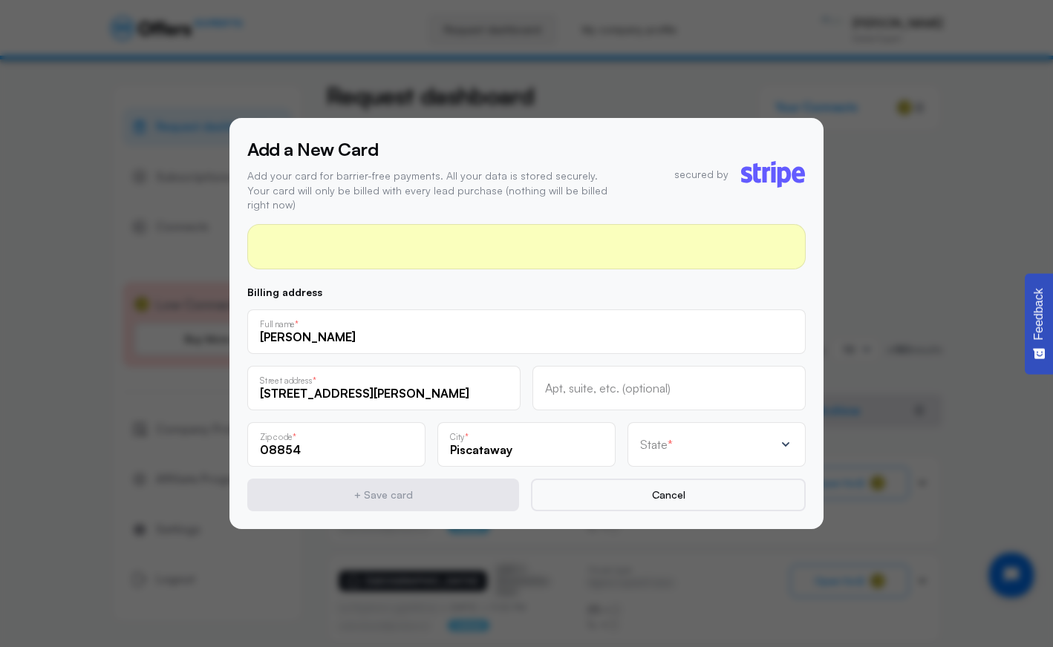
click at [692, 443] on div "State *" at bounding box center [707, 444] width 134 height 15
click at [691, 442] on input "text" at bounding box center [707, 448] width 134 height 13
type input "new"
click at [688, 356] on div "[US_STATE]" at bounding box center [708, 364] width 128 height 19
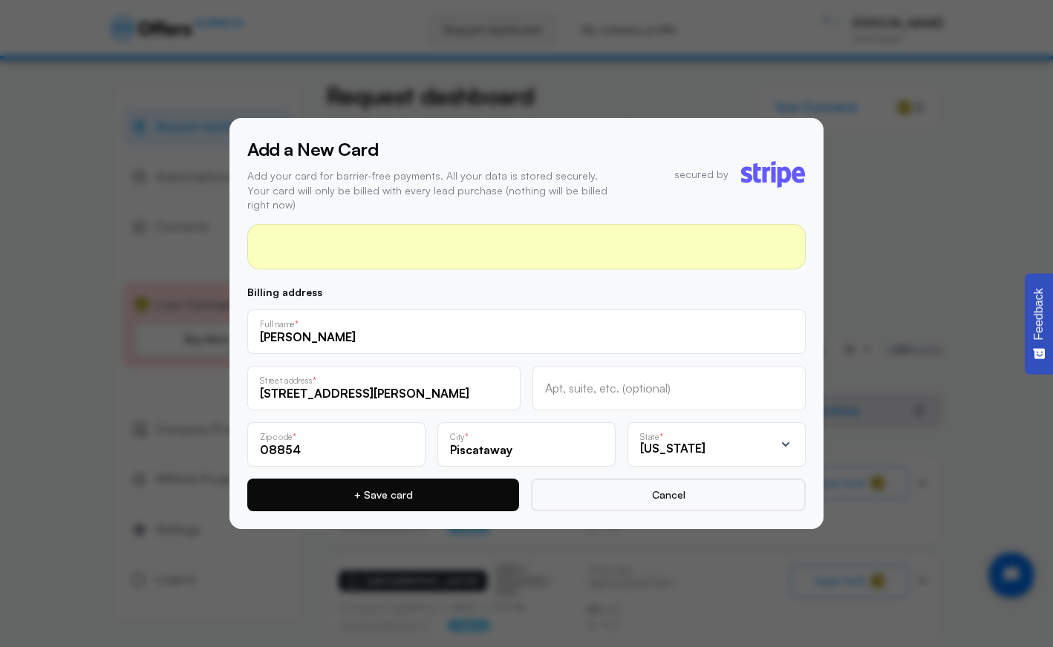
click at [412, 491] on button "+ Save card" at bounding box center [383, 495] width 272 height 33
click at [455, 481] on button "+ Save card" at bounding box center [383, 495] width 272 height 33
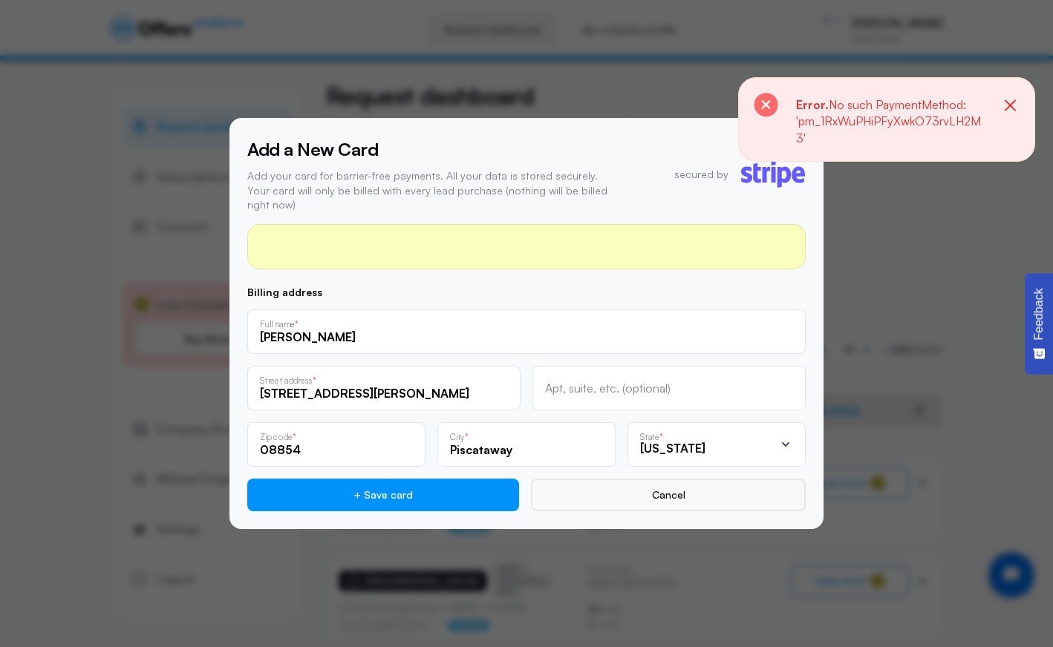
click at [766, 104] on icon at bounding box center [766, 104] width 9 height 9
click at [766, 105] on icon at bounding box center [766, 104] width 9 height 9
click at [939, 109] on icon "button" at bounding box center [1010, 106] width 19 height 19
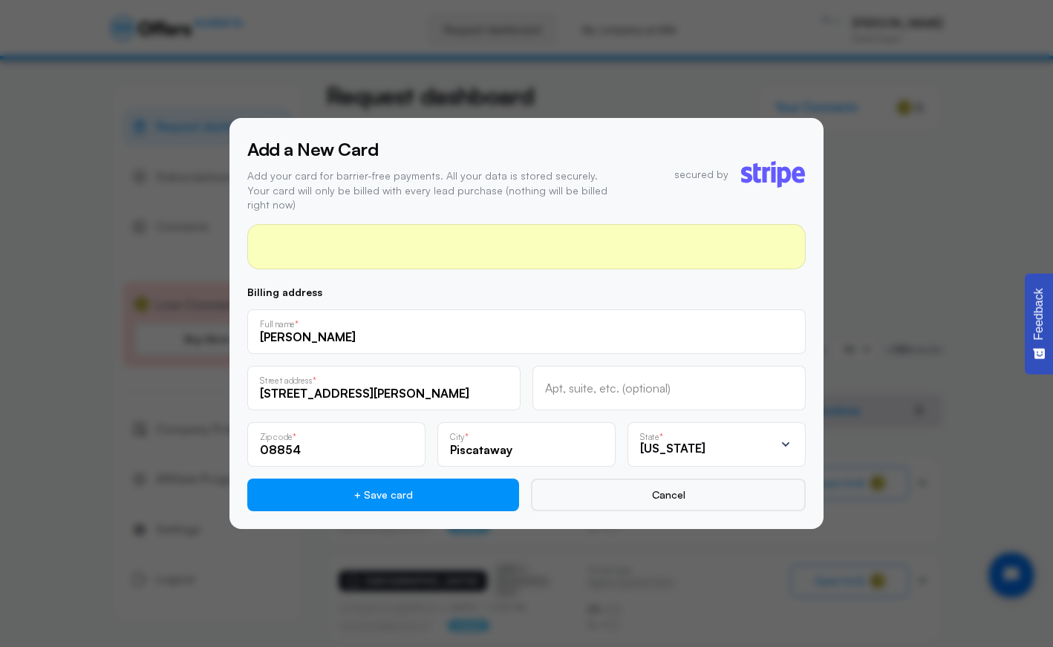
click at [893, 283] on div at bounding box center [526, 323] width 1053 height 647
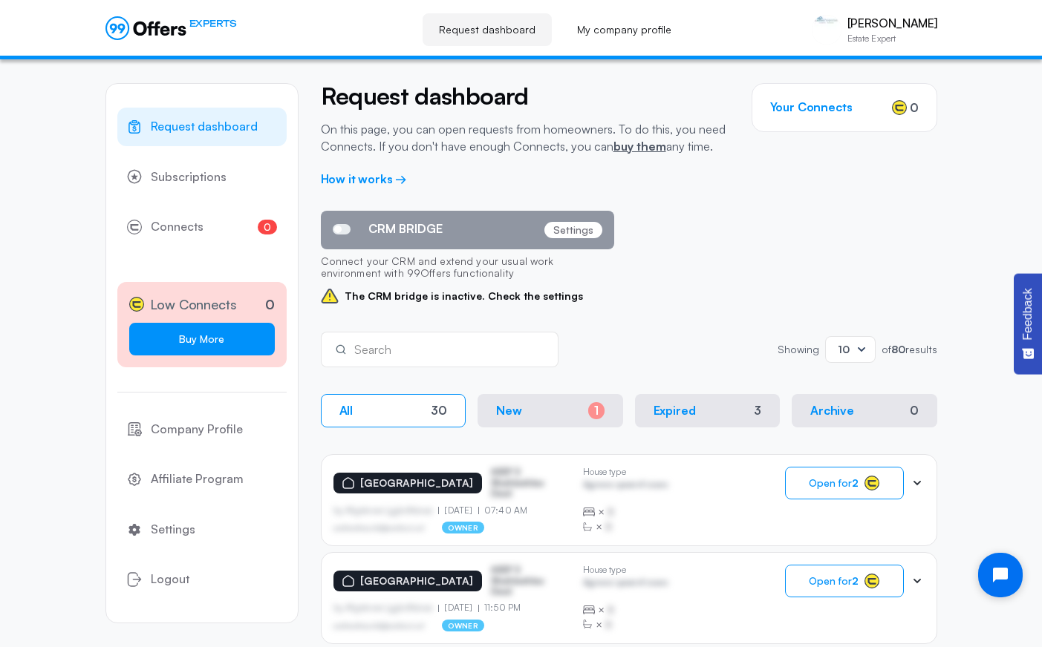
click at [166, 339] on link "Buy More" at bounding box center [202, 339] width 146 height 33
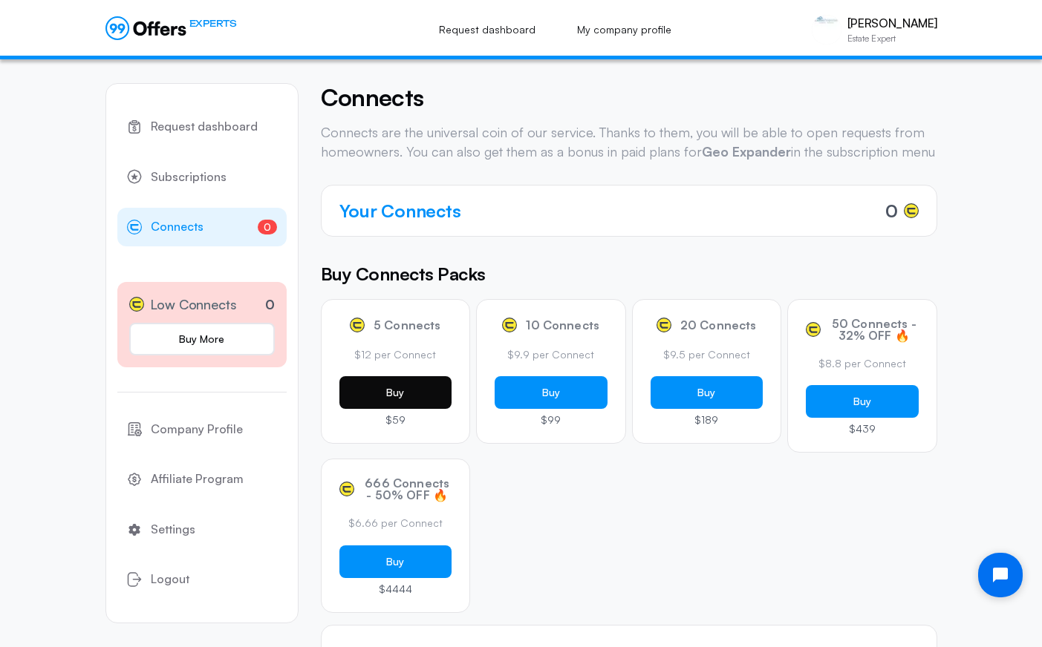
click at [404, 409] on button "Buy" at bounding box center [395, 392] width 113 height 33
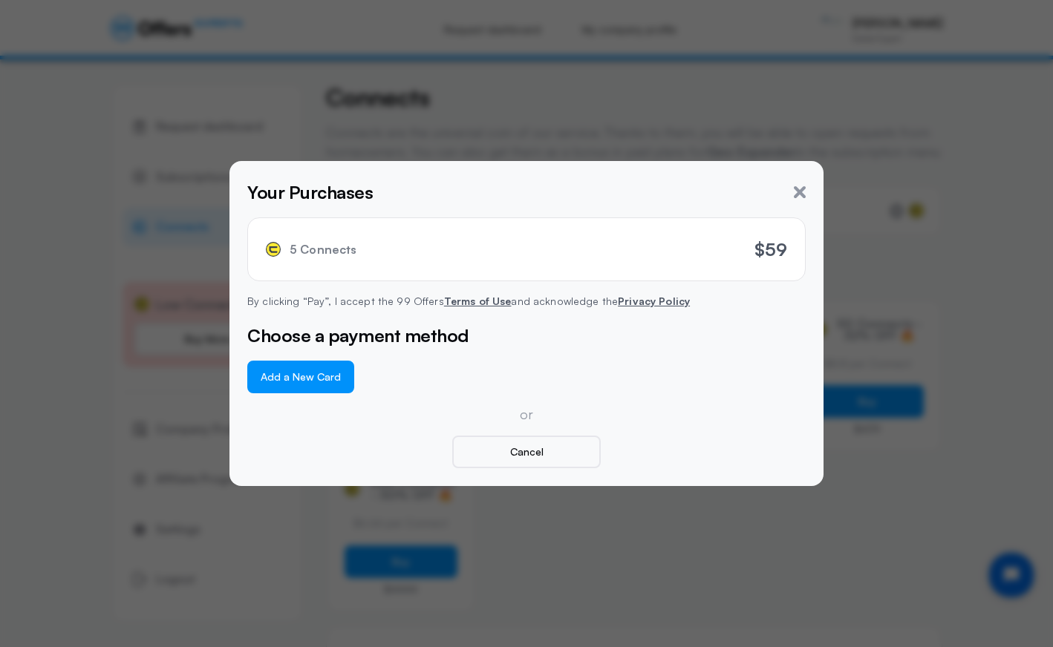
click at [314, 381] on button "Add a New Card" at bounding box center [300, 377] width 107 height 33
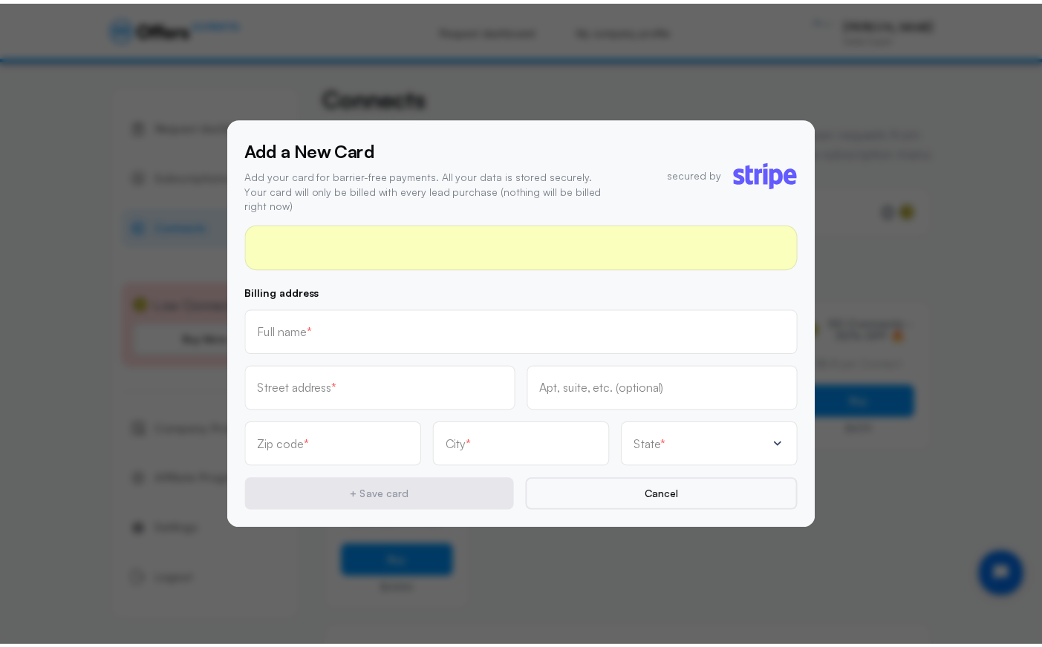
scroll to position [137, 0]
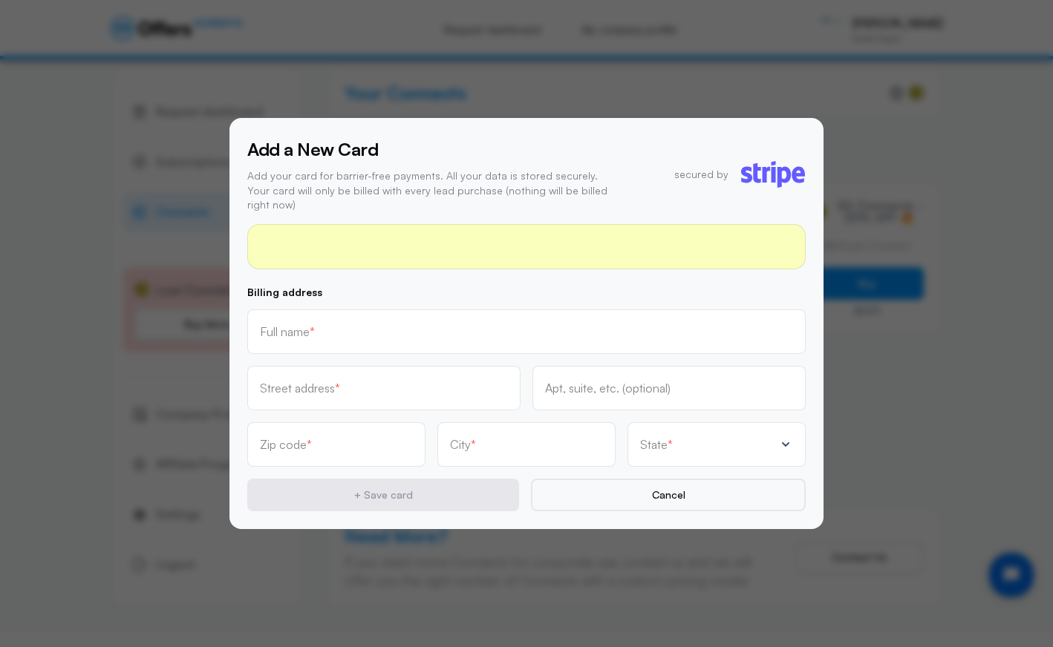
click at [385, 324] on input "text" at bounding box center [526, 332] width 533 height 16
type input "[PERSON_NAME]"
type input "[STREET_ADDRESS][PERSON_NAME]"
type input "08854"
type input "Piscataway"
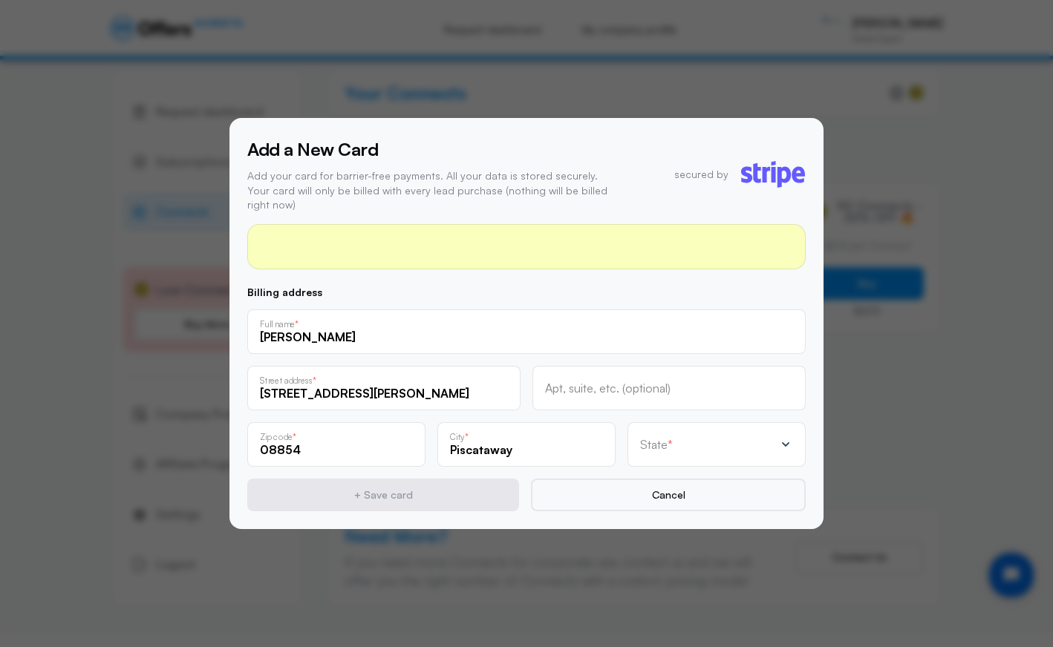
click at [720, 443] on div "State *" at bounding box center [707, 444] width 134 height 15
click at [699, 445] on input "text" at bounding box center [707, 448] width 134 height 13
type input "new"
click at [688, 355] on div "[US_STATE]" at bounding box center [708, 364] width 128 height 19
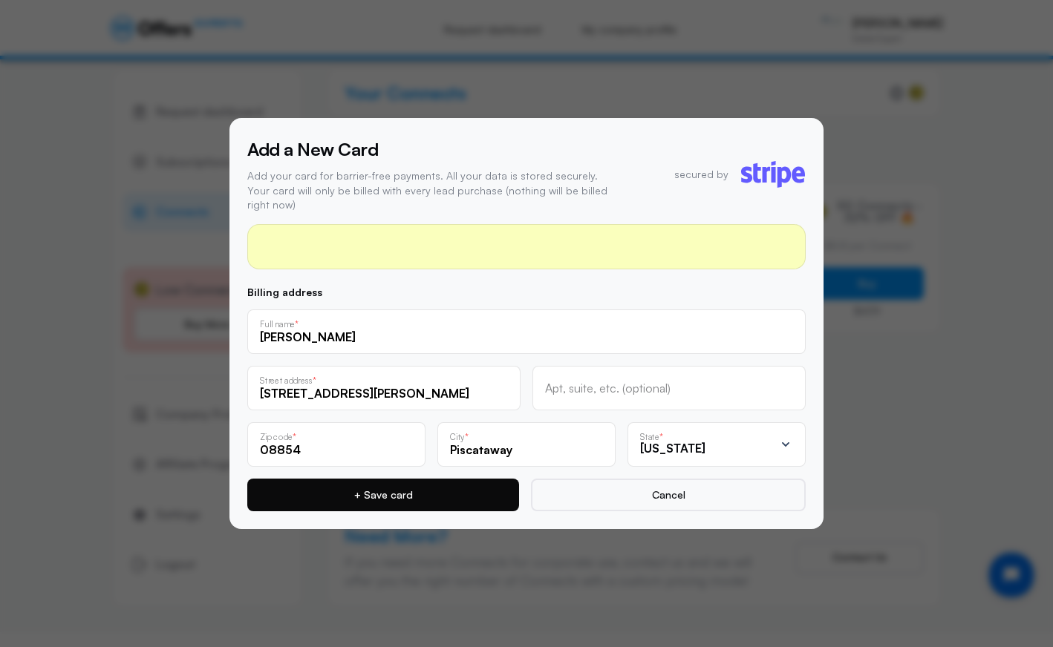
click at [428, 485] on button "+ Save card" at bounding box center [383, 495] width 272 height 33
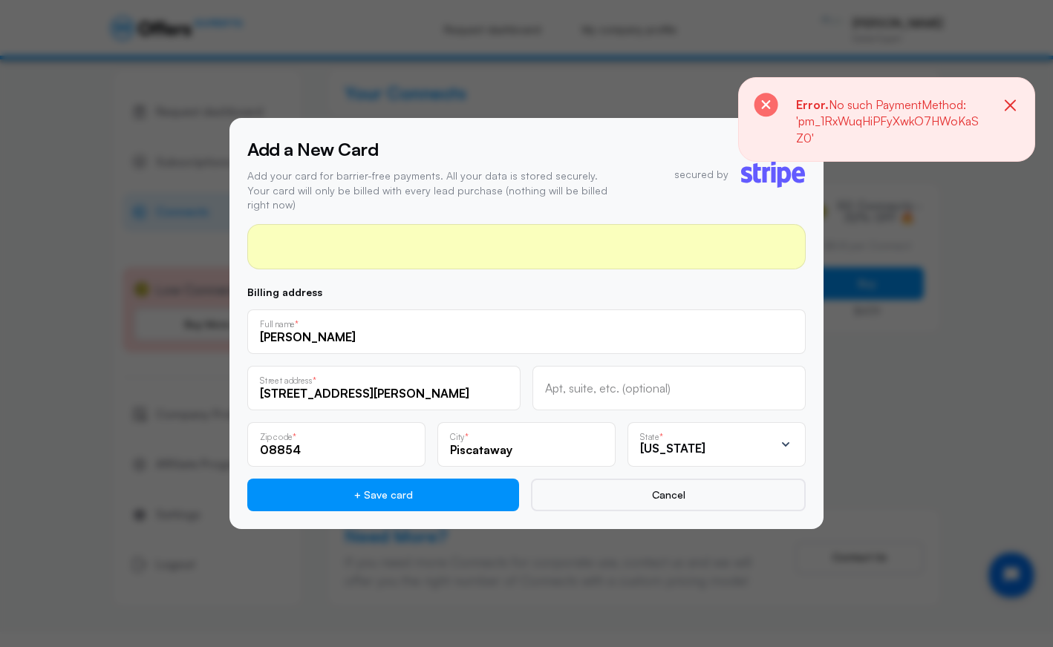
click at [766, 101] on rect at bounding box center [766, 105] width 24 height 24
click at [939, 103] on icon "button" at bounding box center [1010, 106] width 19 height 19
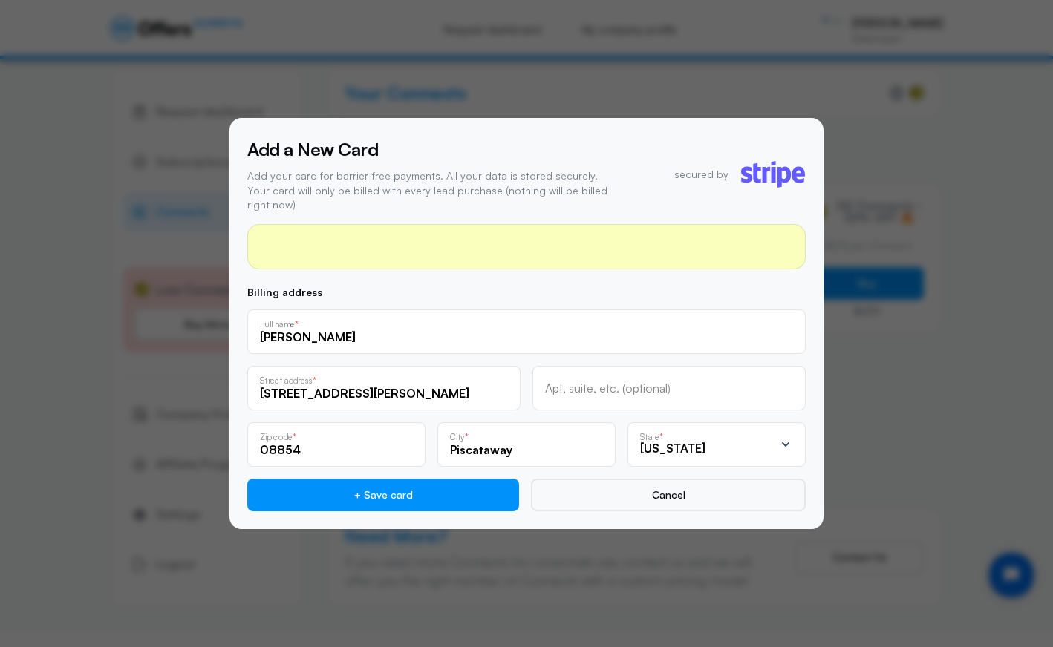
click at [512, 87] on div at bounding box center [526, 323] width 1053 height 647
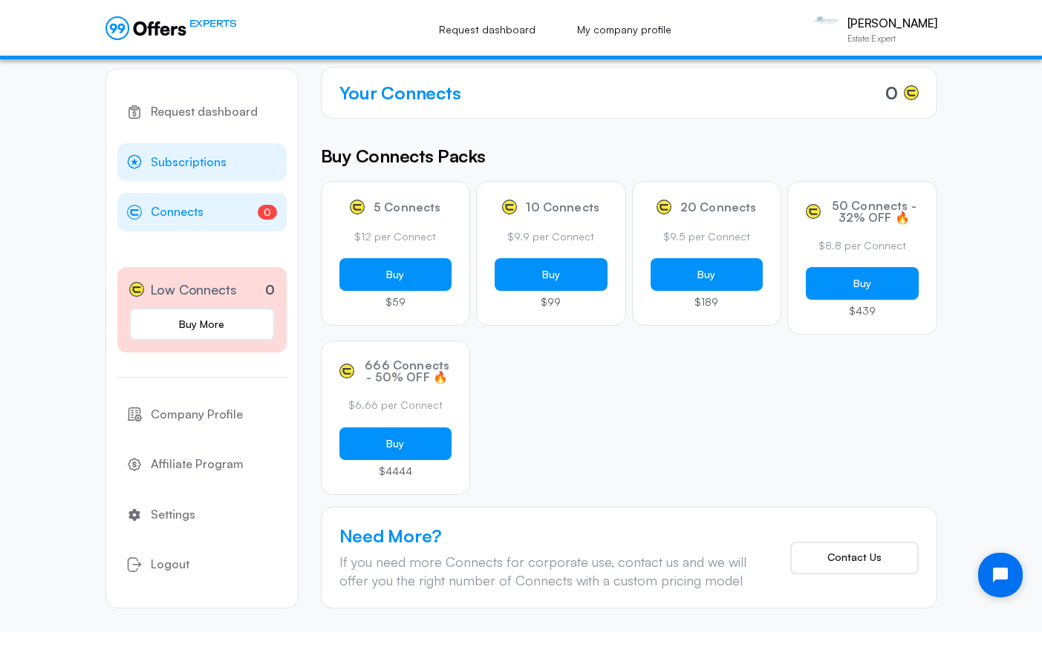
click at [189, 168] on span "Subscriptions" at bounding box center [189, 162] width 76 height 19
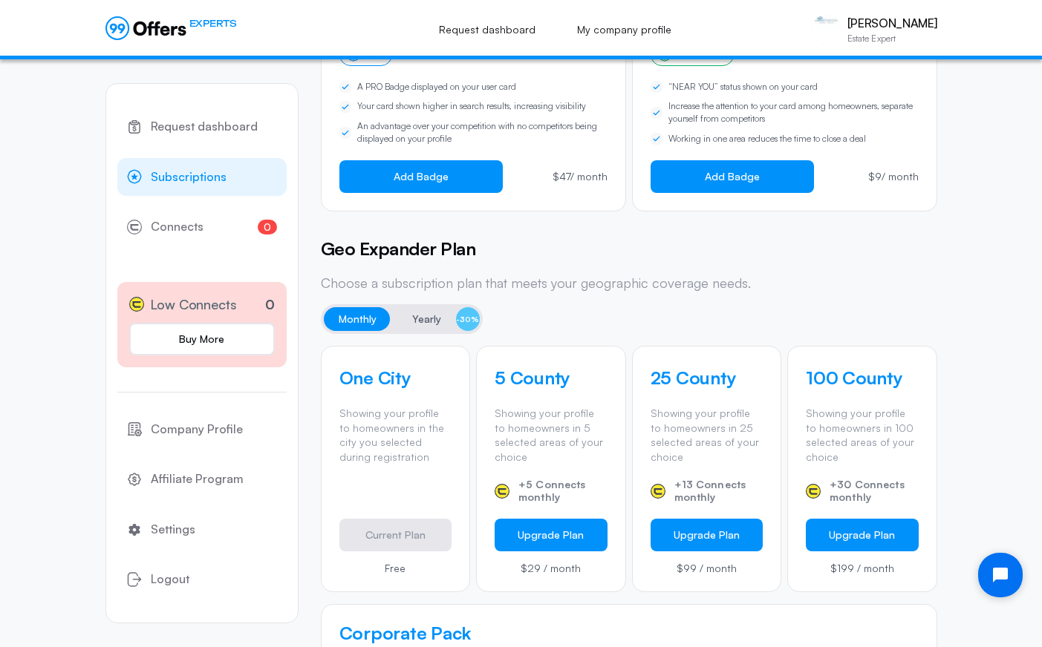
scroll to position [242, 0]
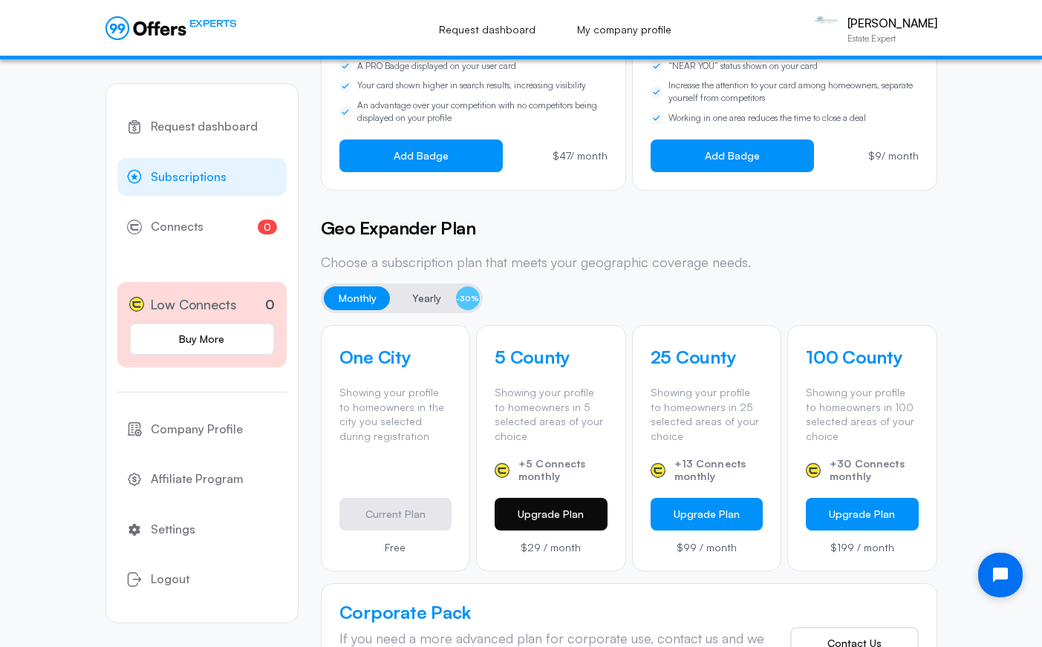
click at [567, 526] on button "Upgrade Plan" at bounding box center [551, 514] width 113 height 33
click at [939, 106] on icon "button" at bounding box center [998, 104] width 11 height 11
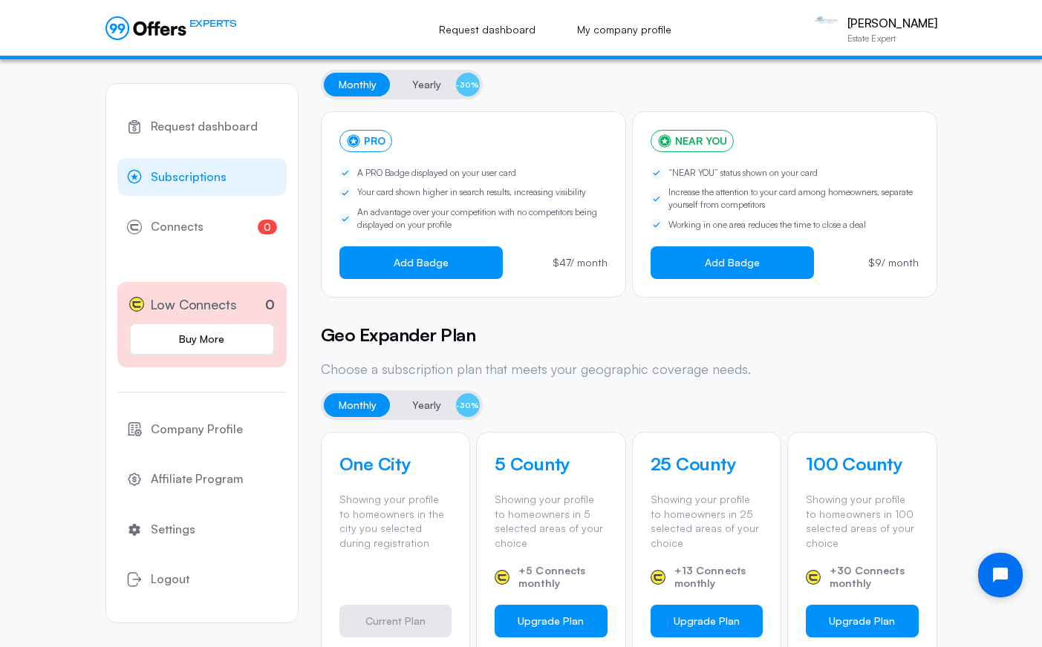
scroll to position [140, 0]
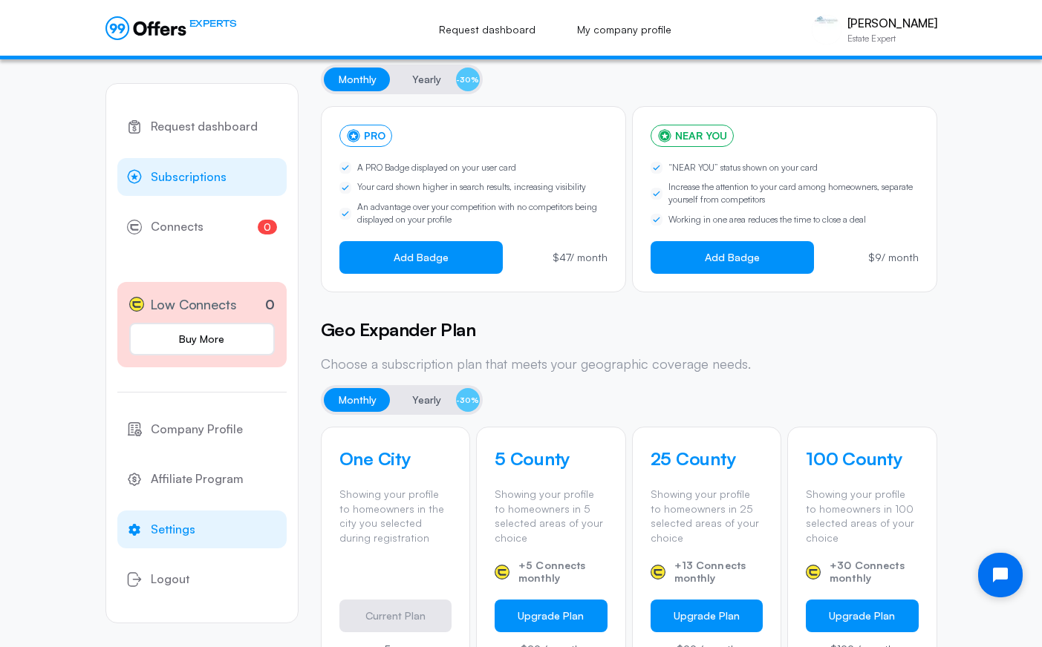
click at [175, 533] on span "Settings" at bounding box center [173, 529] width 45 height 19
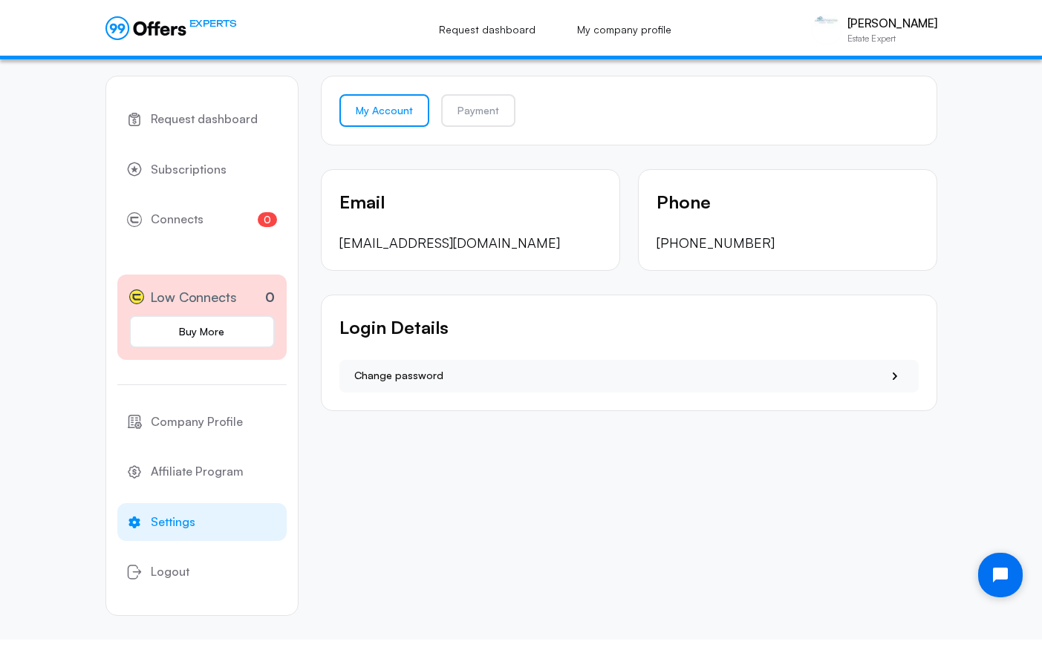
scroll to position [15, 0]
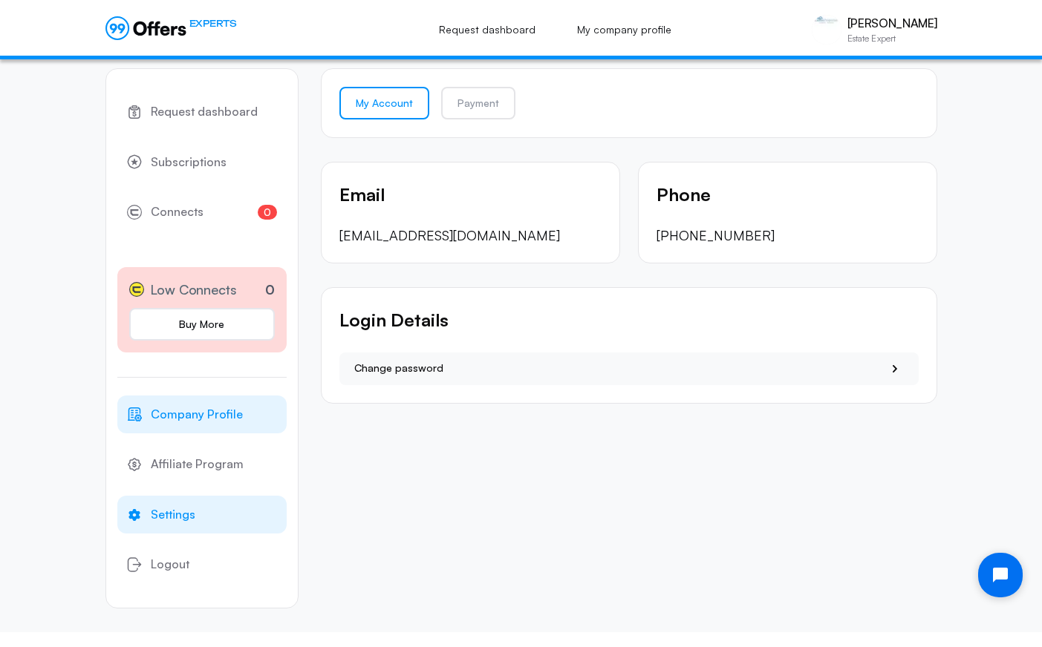
click at [211, 419] on span "Company Profile" at bounding box center [197, 414] width 92 height 19
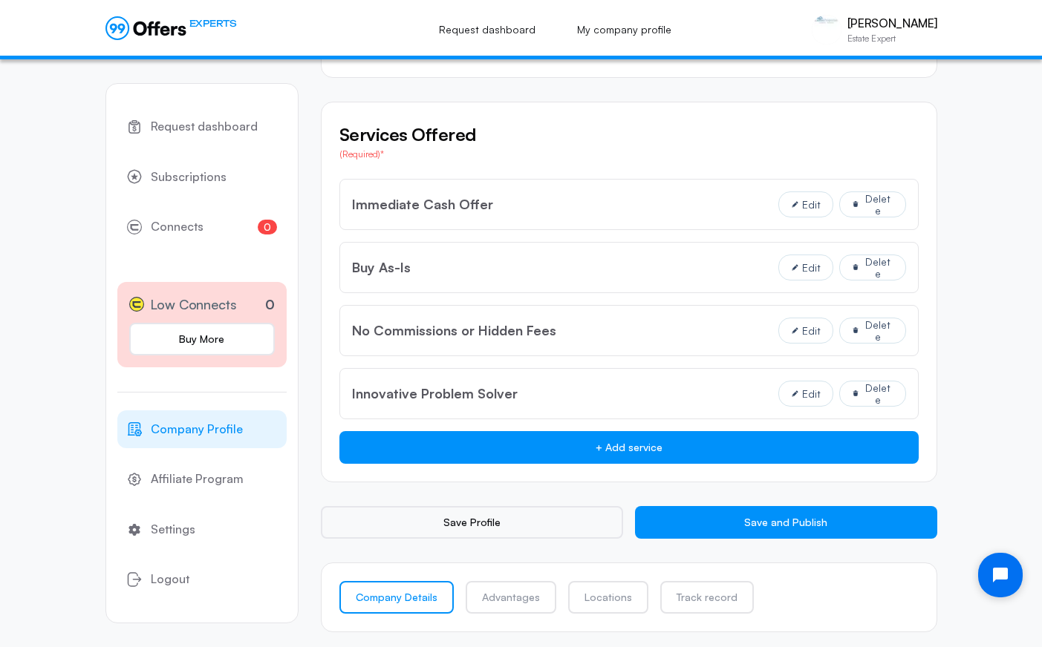
scroll to position [1105, 0]
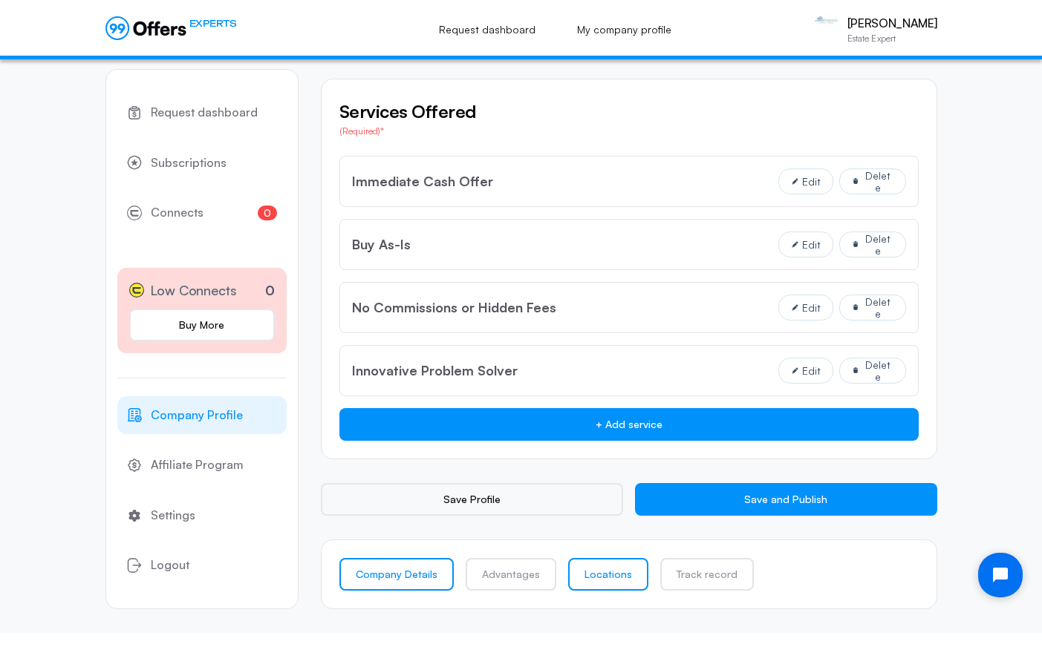
click at [596, 575] on link "Locations" at bounding box center [608, 574] width 80 height 33
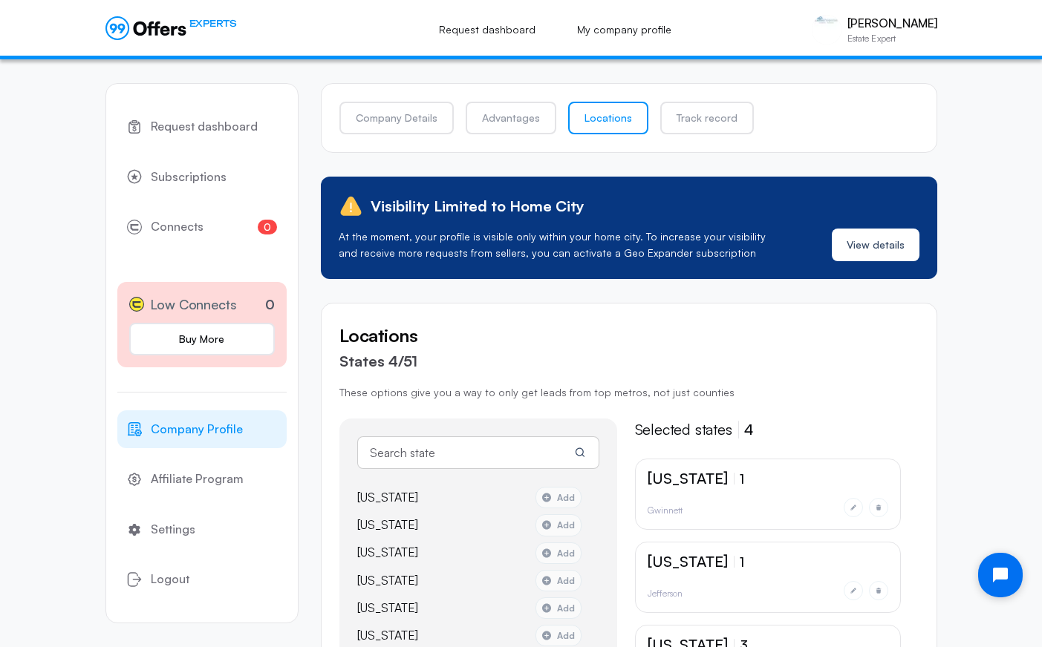
click at [751, 436] on div "Selected states 4" at bounding box center [777, 430] width 284 height 22
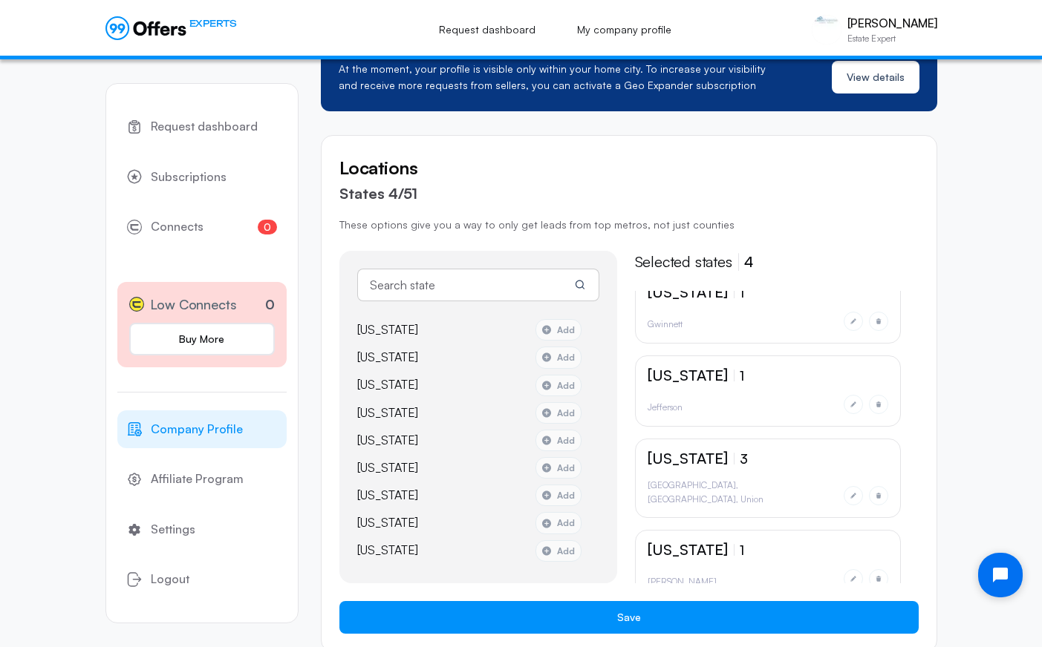
scroll to position [28, 0]
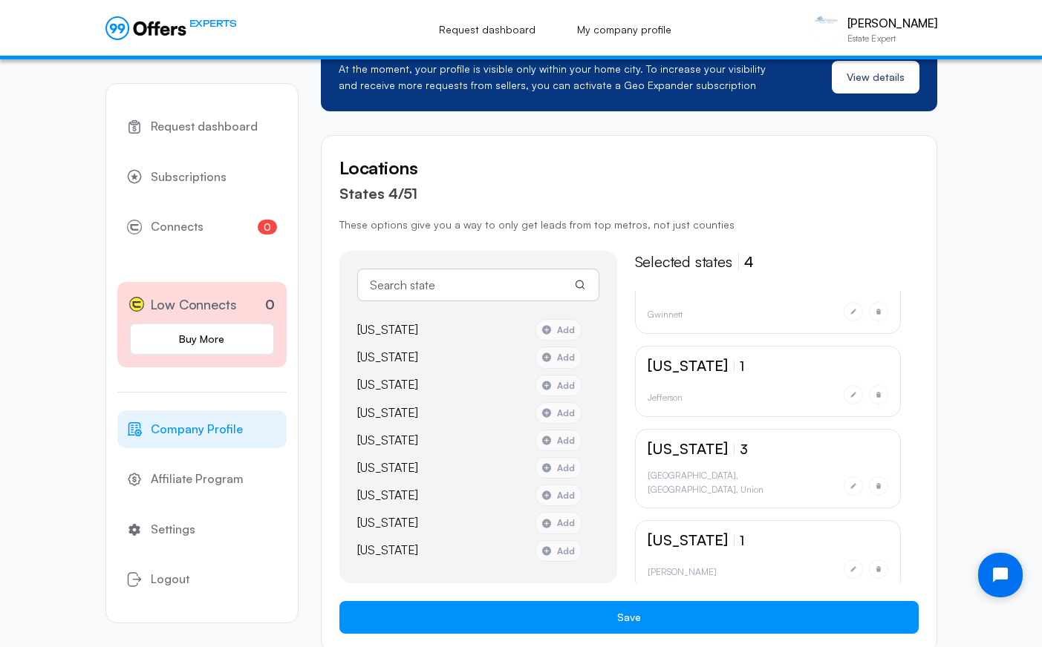
click at [679, 560] on div "[PERSON_NAME]" at bounding box center [767, 569] width 241 height 19
click at [690, 534] on p "[US_STATE]" at bounding box center [687, 540] width 80 height 15
click at [684, 466] on div "[US_STATE] 3 Middlesex [GEOGRAPHIC_DATA]" at bounding box center [768, 468] width 266 height 79
click at [685, 377] on div "[US_STATE] 1 Jefferson" at bounding box center [768, 381] width 266 height 71
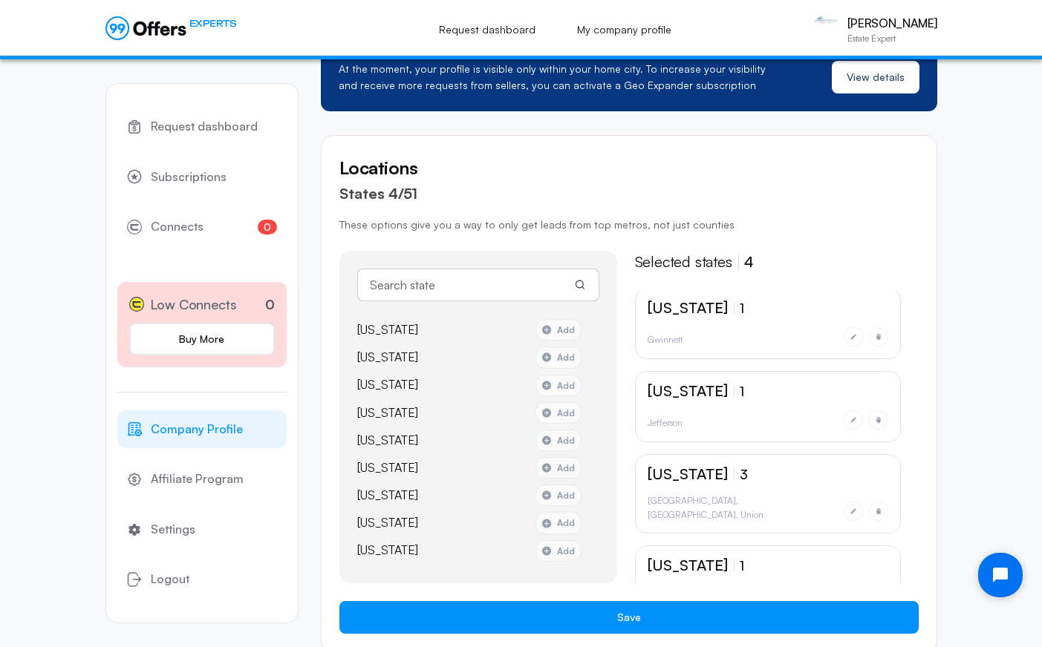
scroll to position [2, 0]
click at [669, 315] on p "[US_STATE]" at bounding box center [687, 308] width 80 height 15
click at [669, 312] on p "[US_STATE]" at bounding box center [687, 308] width 80 height 15
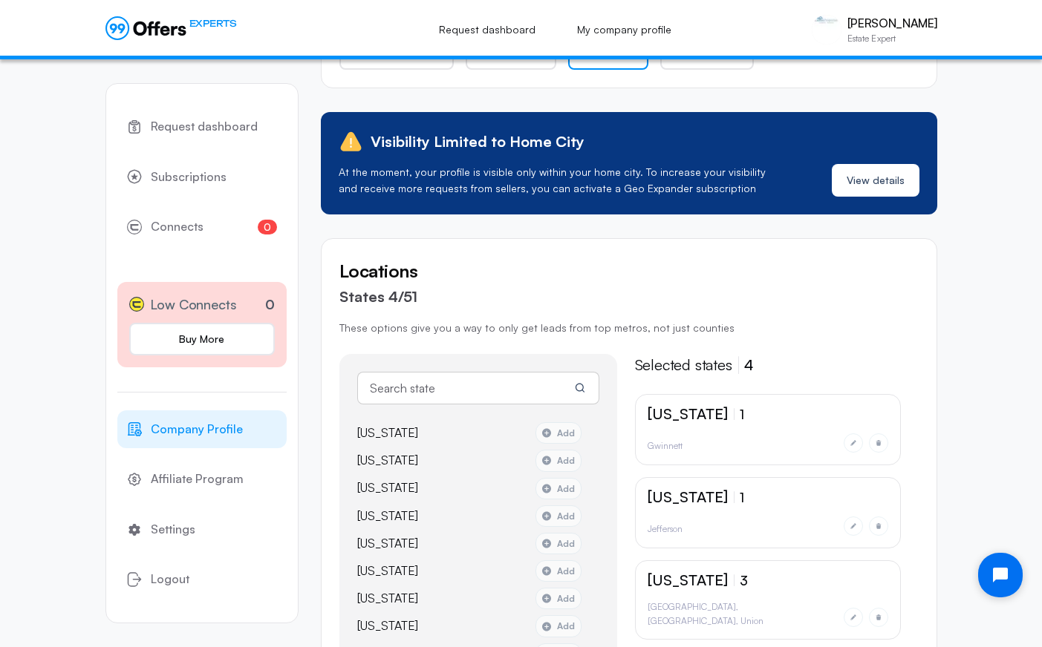
scroll to position [0, 0]
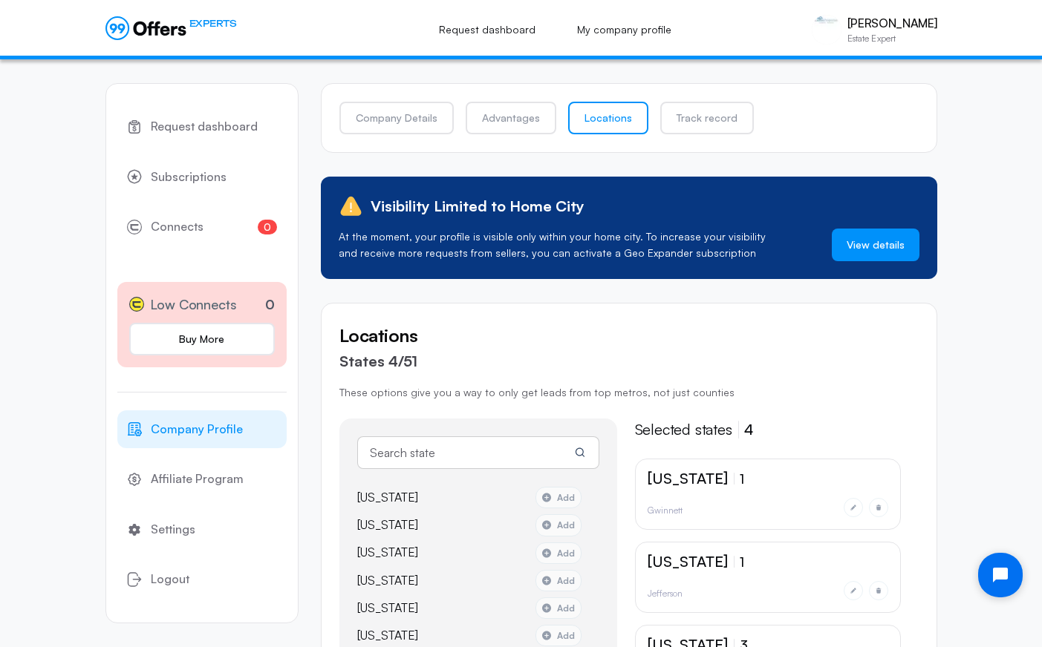
click at [863, 246] on link "View details" at bounding box center [876, 245] width 88 height 33
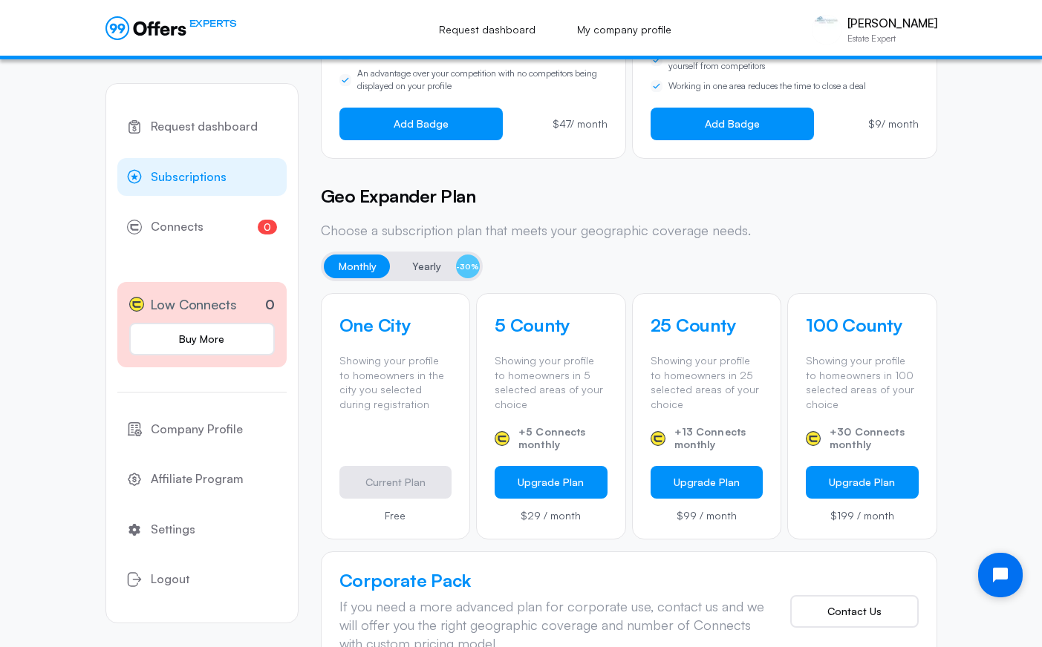
scroll to position [363, 0]
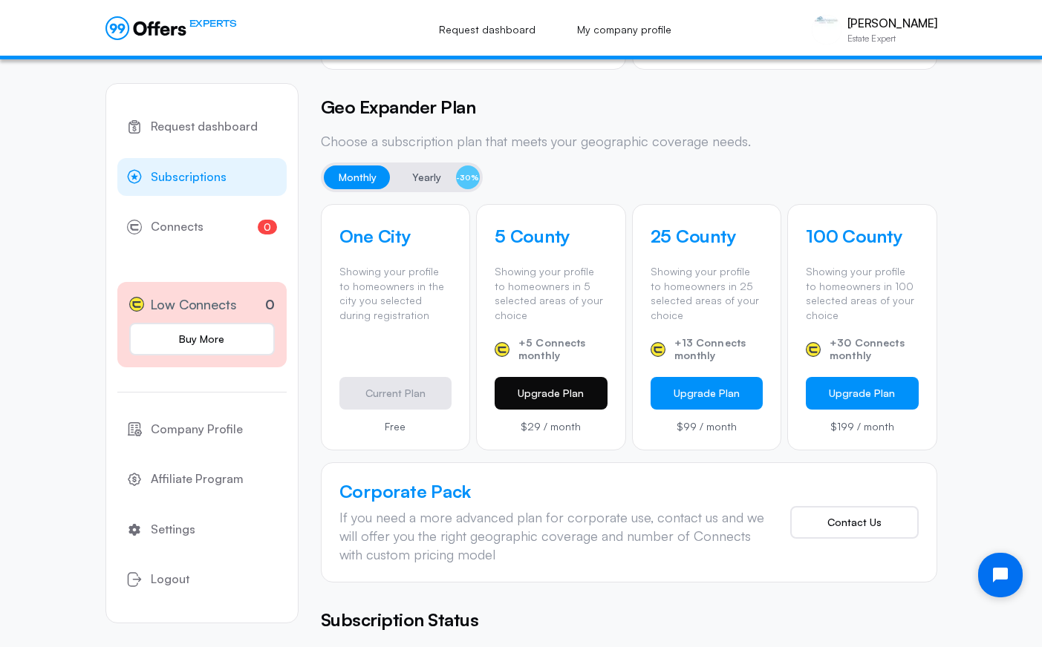
click at [558, 391] on button "Upgrade Plan" at bounding box center [551, 393] width 113 height 33
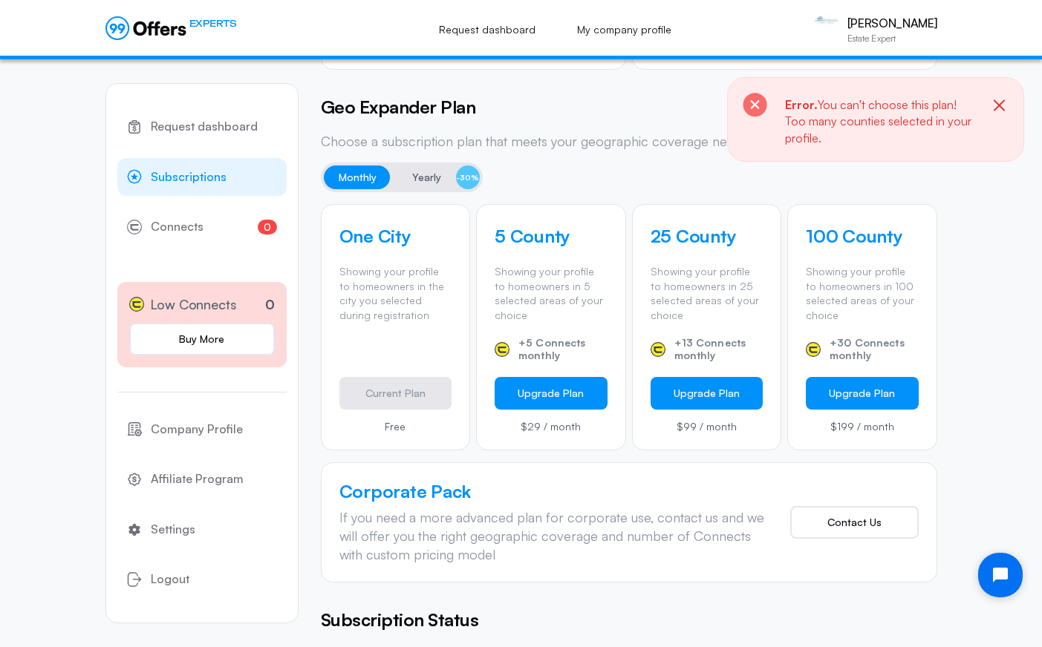
click at [939, 100] on icon "button" at bounding box center [999, 106] width 19 height 19
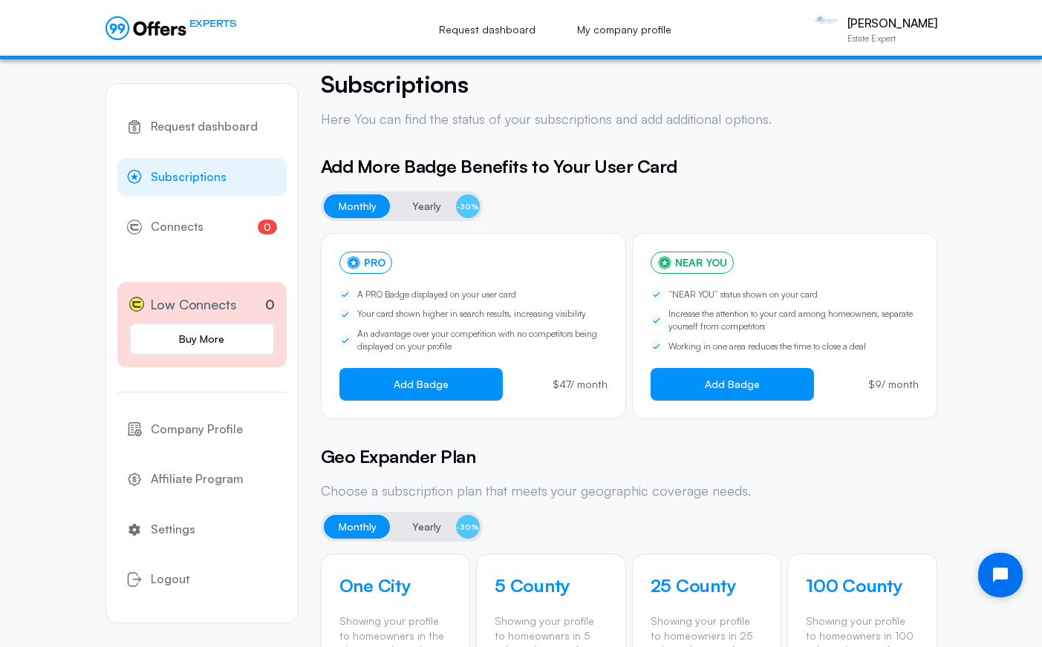
scroll to position [0, 0]
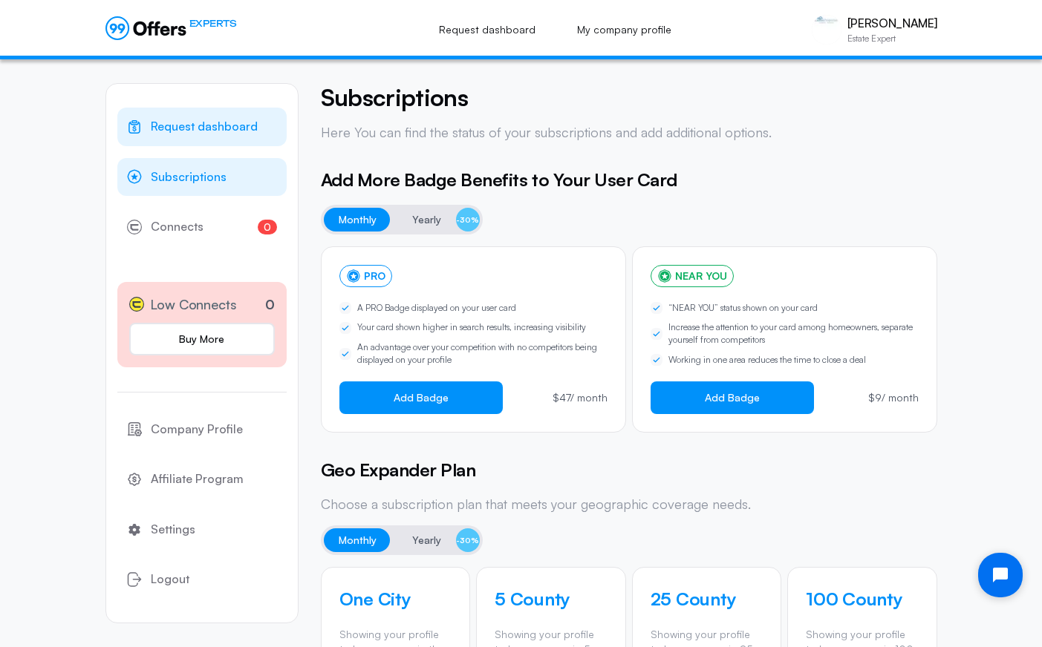
click at [217, 135] on span "Request dashboard" at bounding box center [204, 126] width 107 height 19
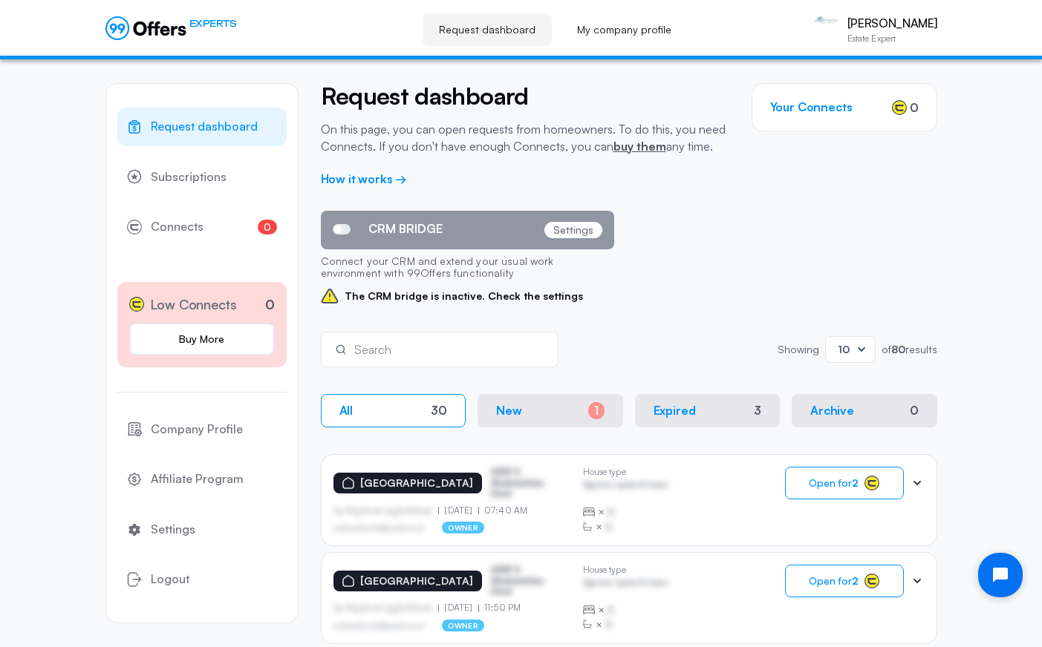
click at [489, 522] on div "asdfasdfasasfd@asdfasd.asf owner" at bounding box center [452, 528] width 238 height 12
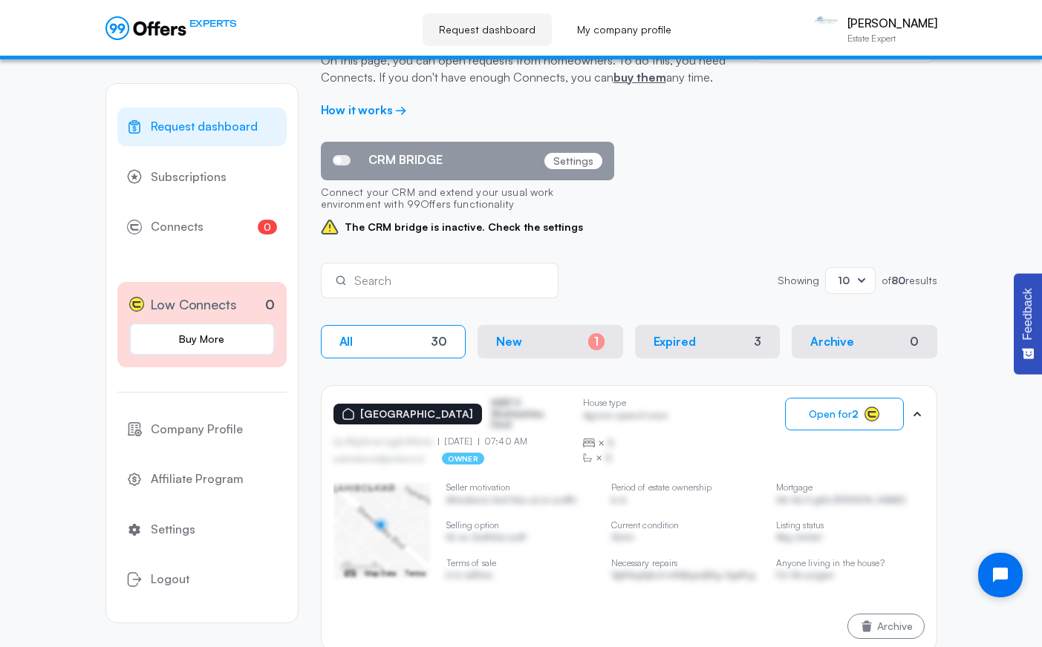
scroll to position [156, 0]
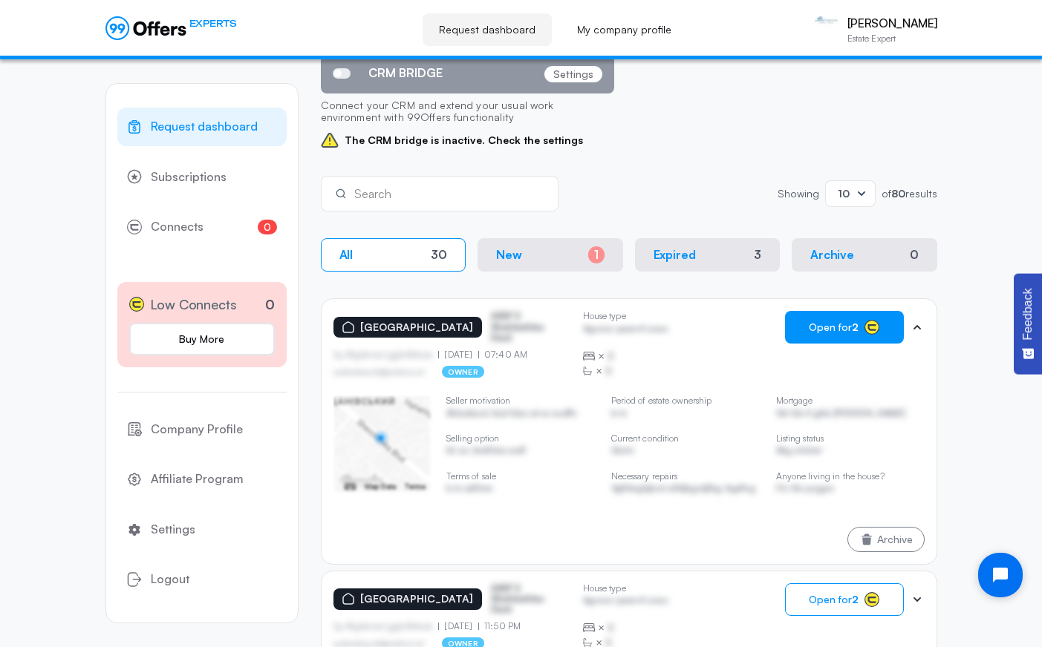
click at [866, 330] on rect "button" at bounding box center [872, 328] width 14 height 14
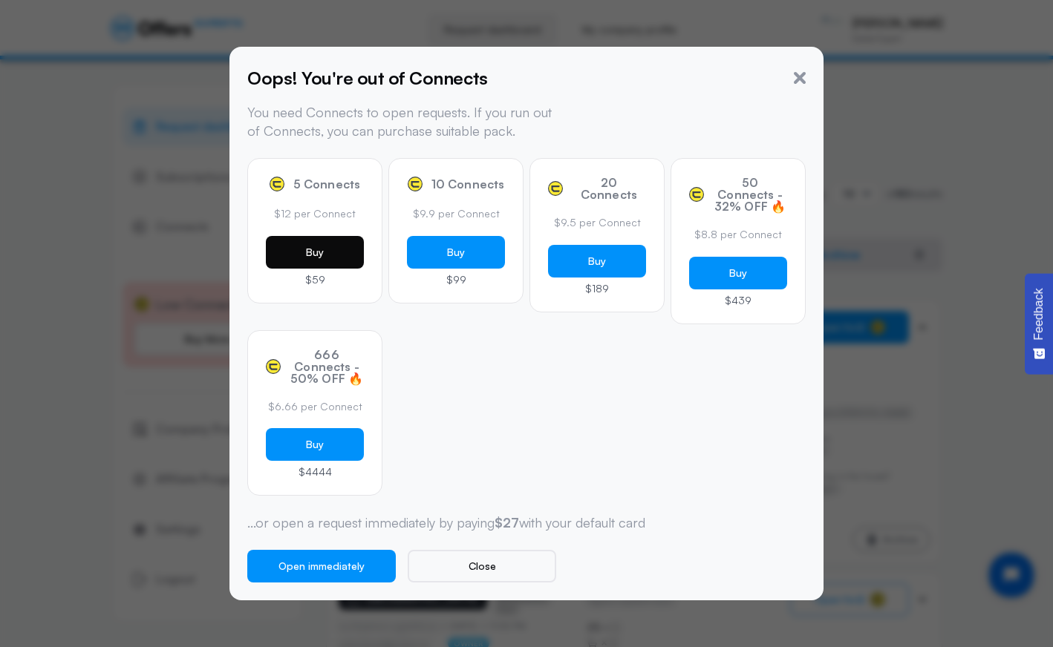
click at [301, 252] on button "Buy" at bounding box center [315, 252] width 98 height 33
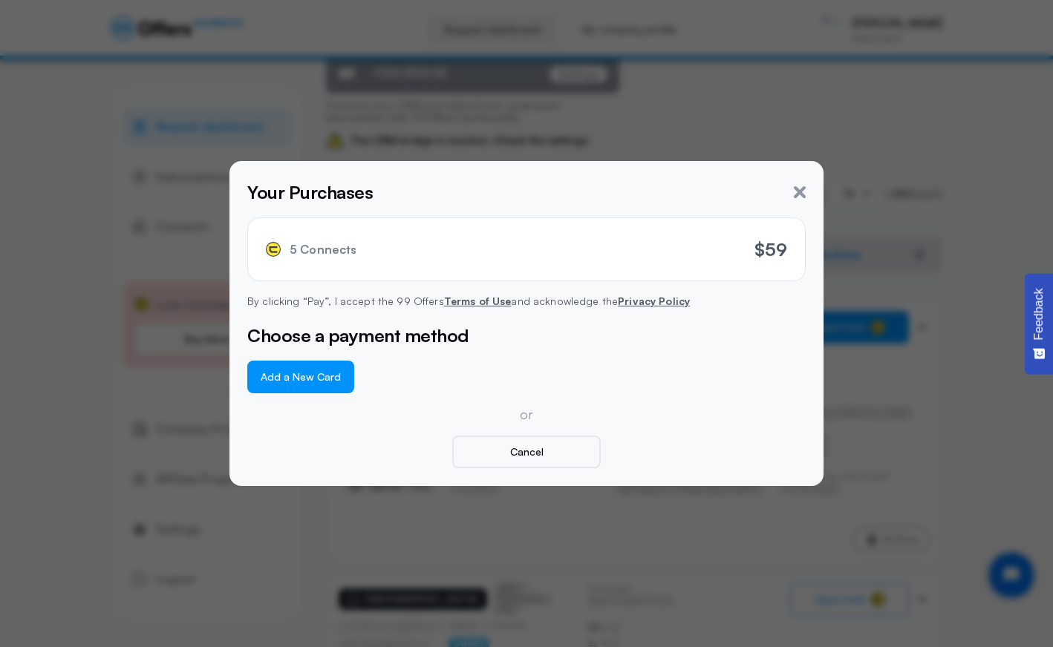
click at [293, 372] on button "Add a New Card" at bounding box center [300, 377] width 107 height 33
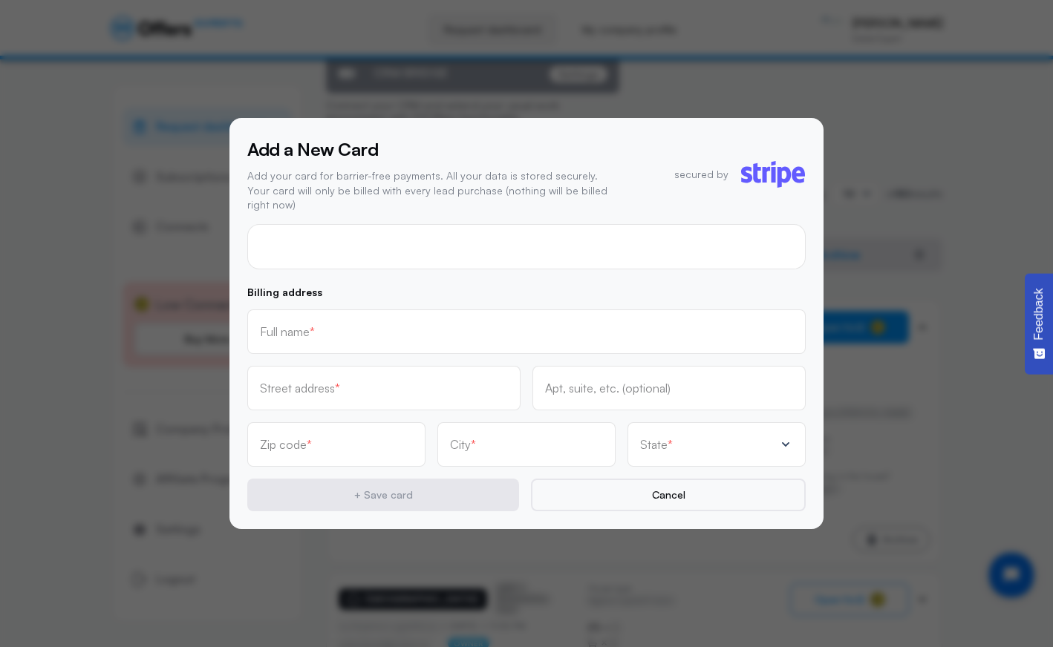
click at [290, 330] on input "text" at bounding box center [526, 332] width 533 height 16
type input "[PERSON_NAME]"
type input "[STREET_ADDRESS][PERSON_NAME]"
type input "08854"
type input "Piscataway"
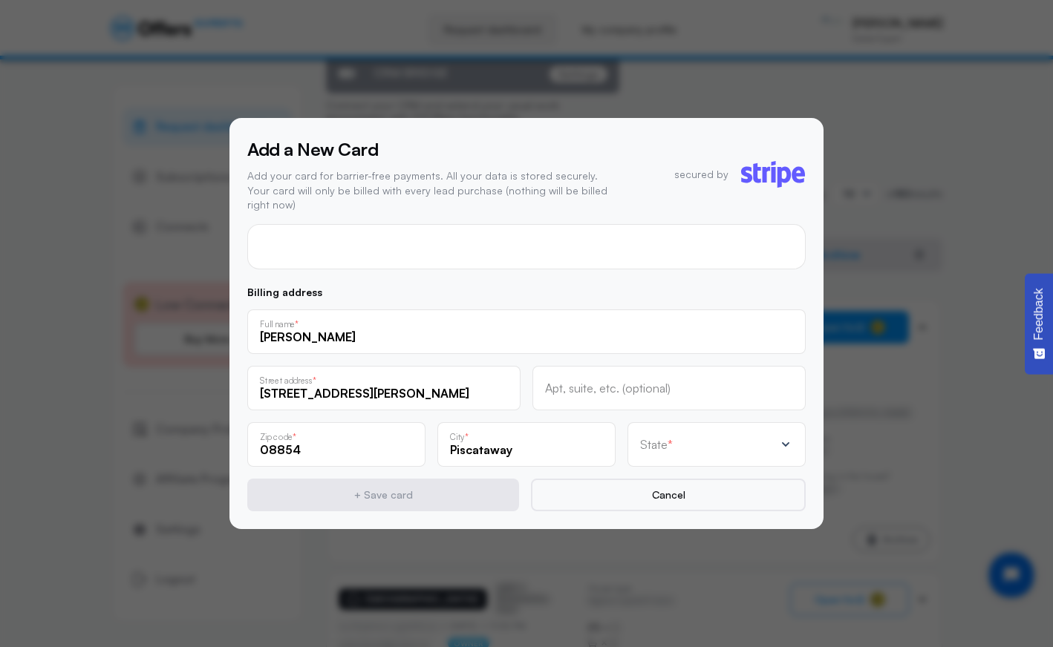
click at [684, 444] on div "State *" at bounding box center [707, 444] width 134 height 15
click at [670, 445] on input "text" at bounding box center [707, 448] width 134 height 13
type input "new"
click at [688, 358] on div "[US_STATE]" at bounding box center [708, 364] width 128 height 19
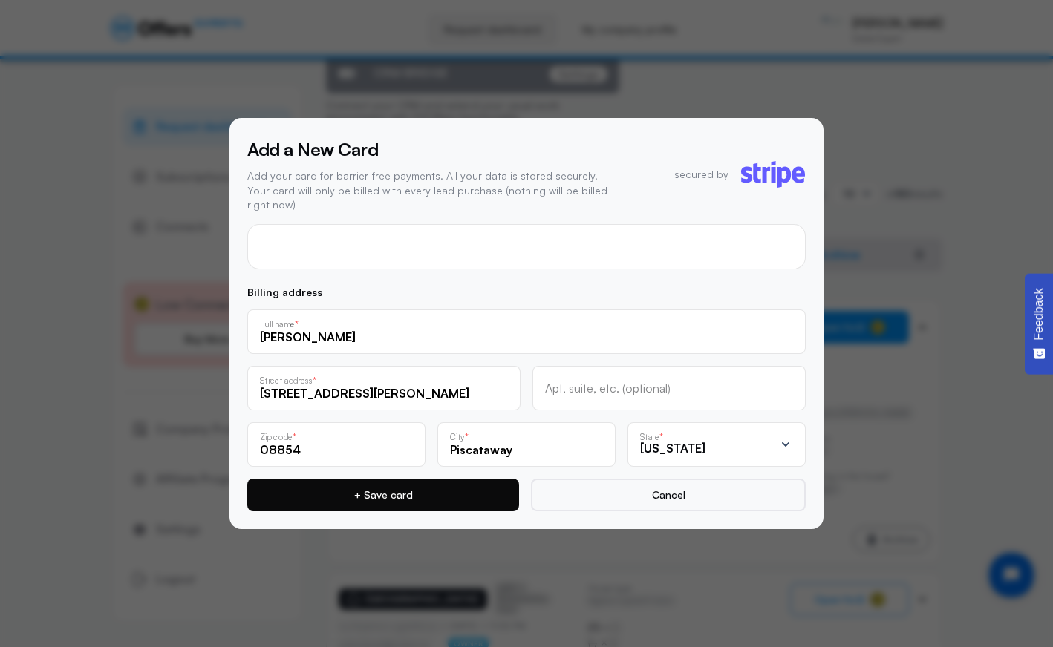
click at [412, 495] on button "+ Save card" at bounding box center [383, 495] width 272 height 33
click at [407, 497] on button "+ Save card" at bounding box center [383, 495] width 272 height 33
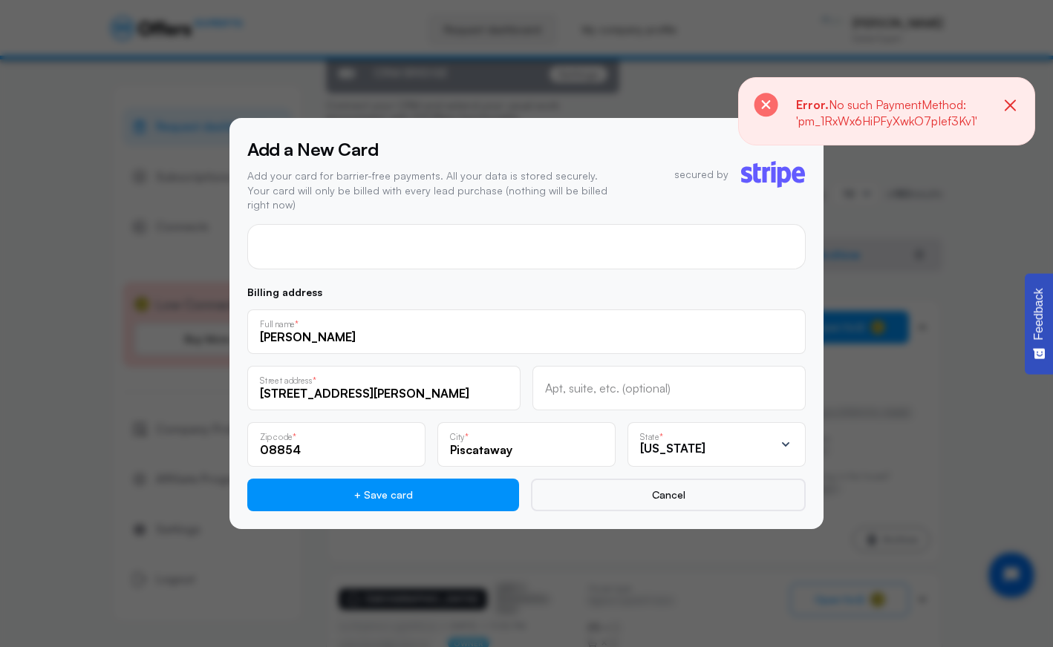
click at [939, 105] on icon "button" at bounding box center [1010, 106] width 19 height 19
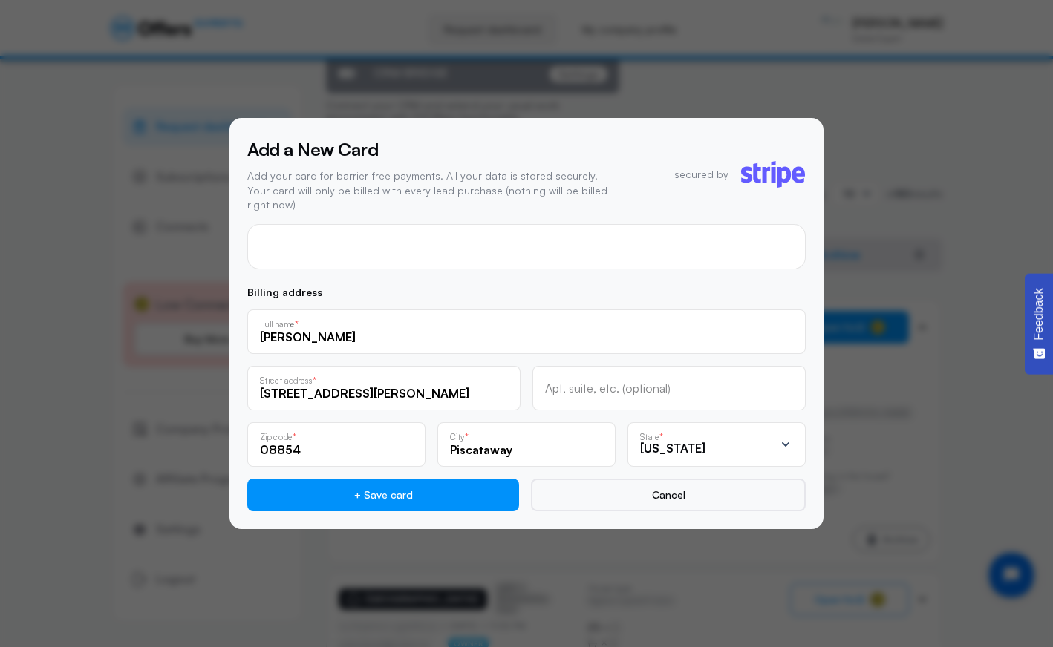
click at [40, 116] on div at bounding box center [526, 323] width 1053 height 647
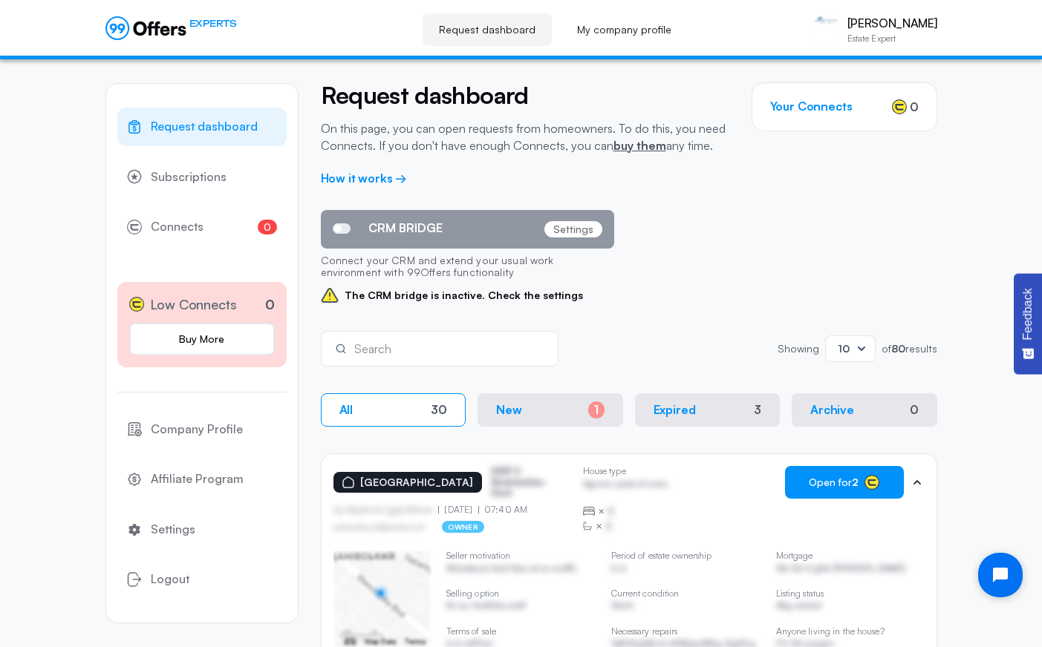
scroll to position [0, 0]
